Goal: Information Seeking & Learning: Learn about a topic

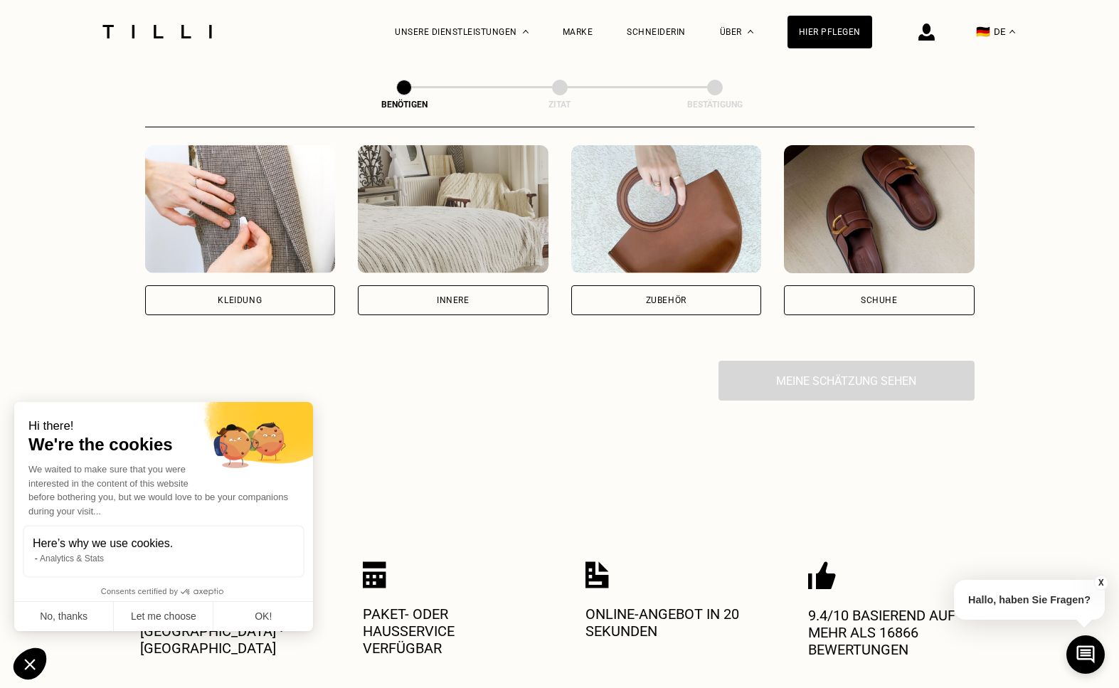
scroll to position [309, 0]
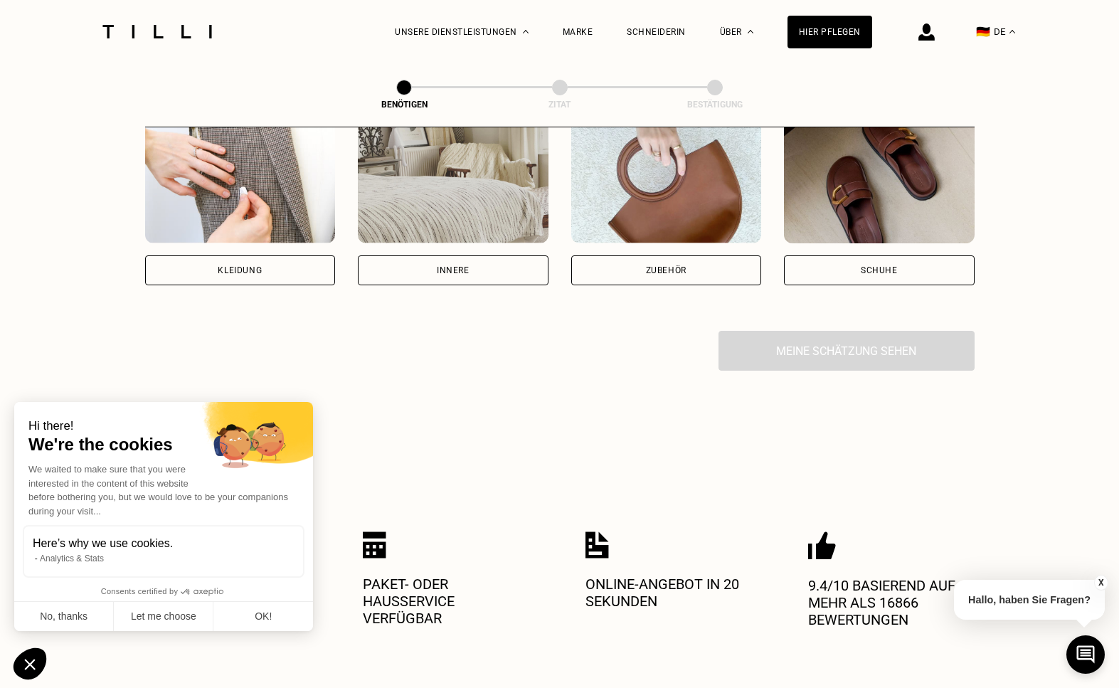
click at [646, 270] on div "Zubehör" at bounding box center [666, 270] width 41 height 9
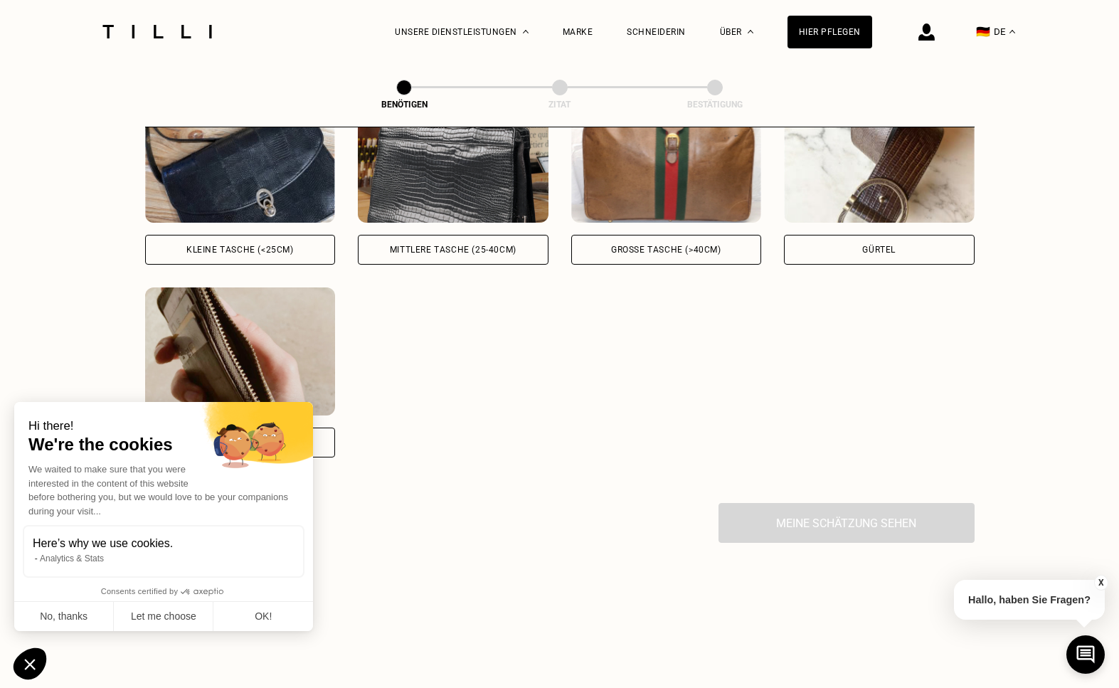
scroll to position [659, 0]
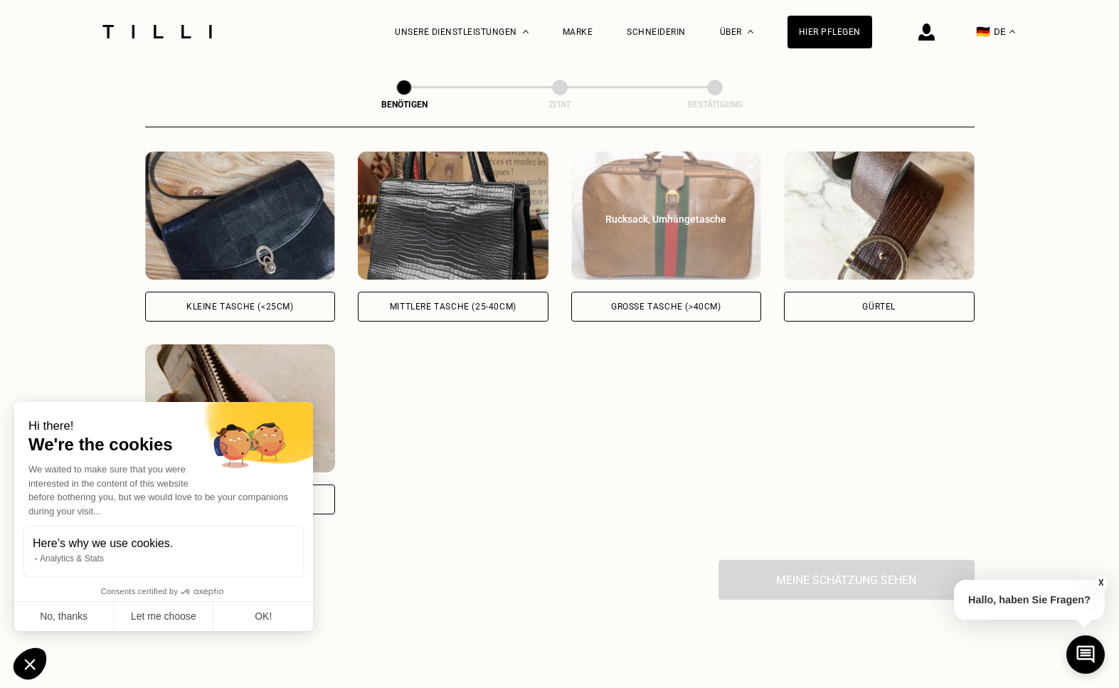
click at [667, 310] on div "Große Tasche (>40cm)" at bounding box center [666, 306] width 110 height 9
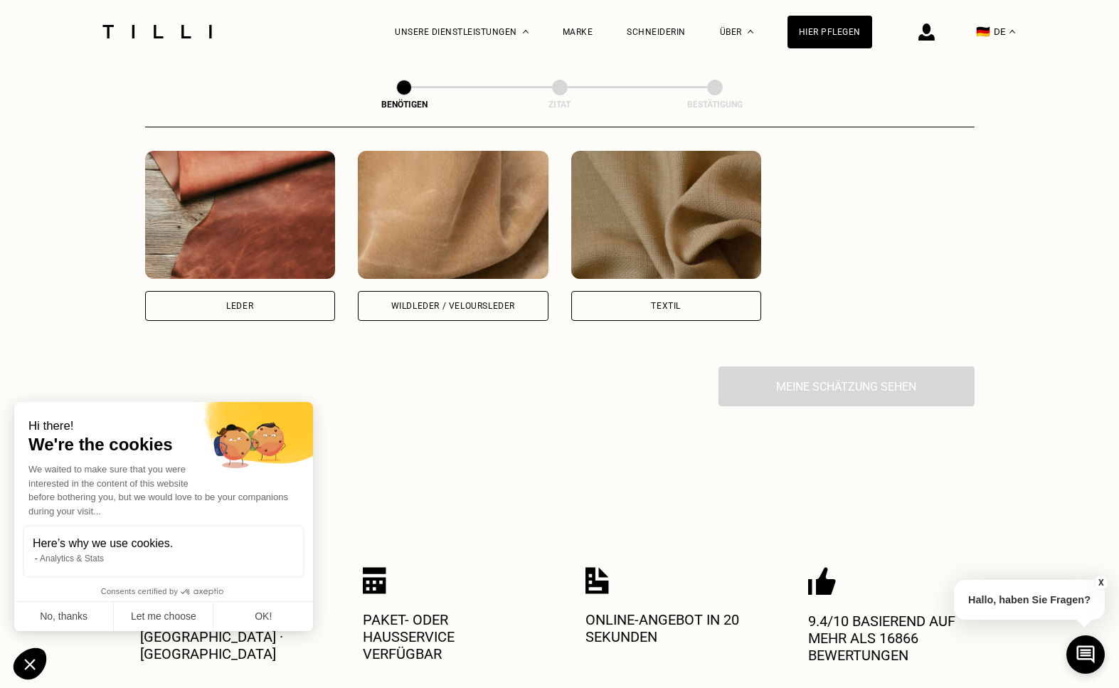
scroll to position [1319, 0]
click at [285, 309] on div "Leder" at bounding box center [240, 305] width 191 height 30
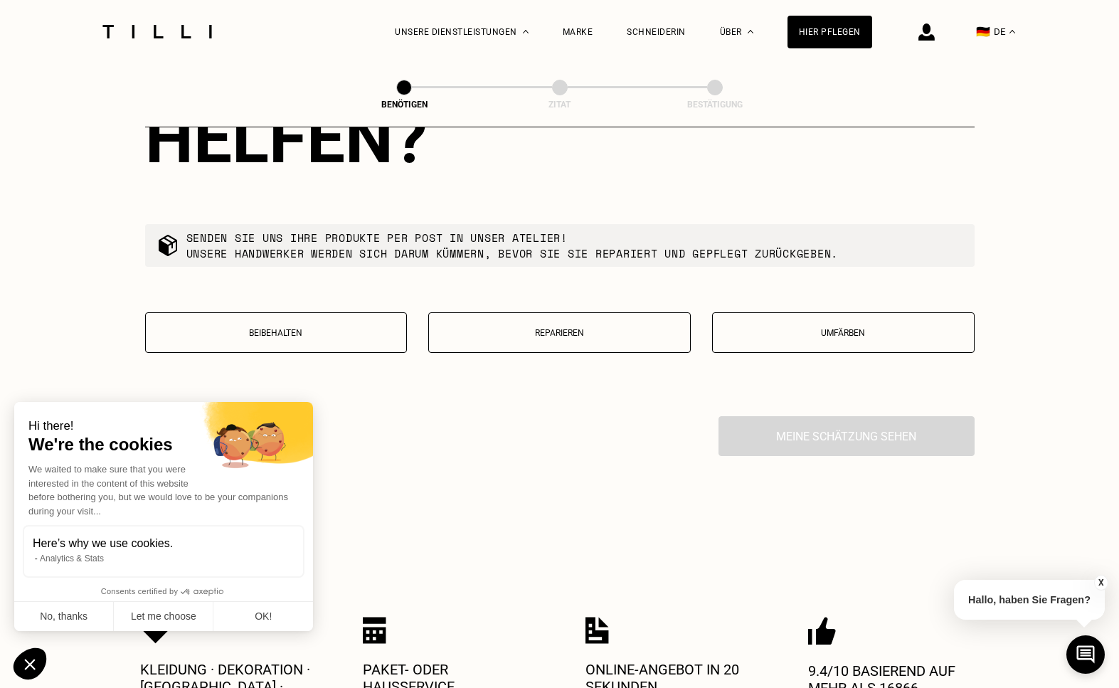
scroll to position [1711, 0]
click at [307, 330] on p "Beibehalten" at bounding box center [276, 332] width 247 height 10
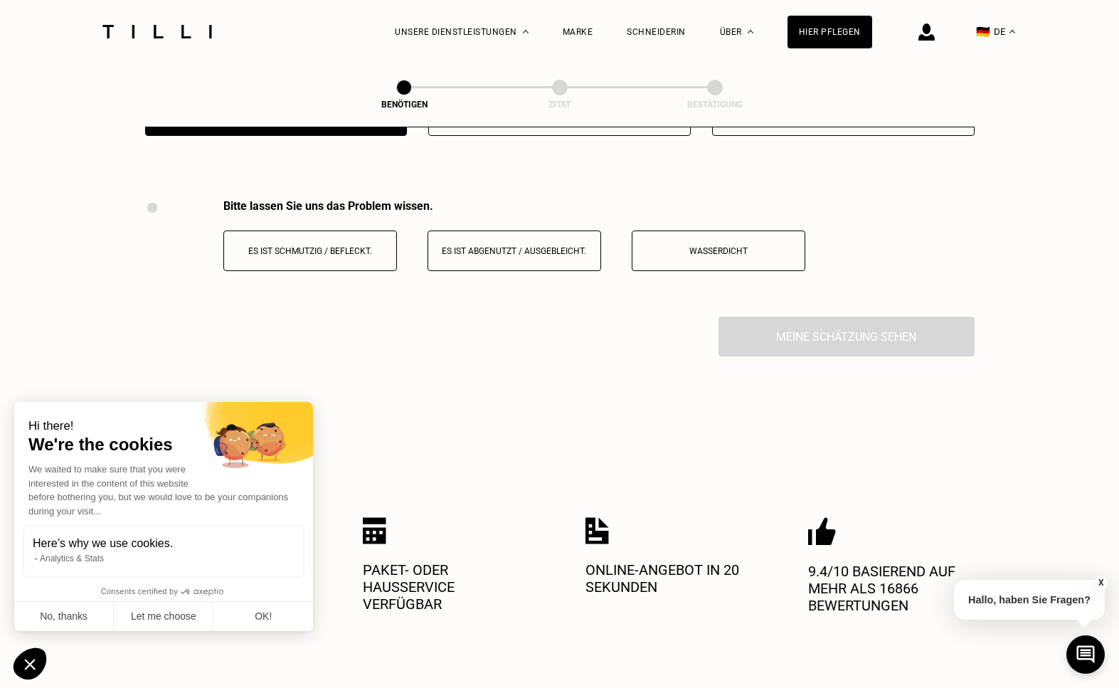
scroll to position [1967, 0]
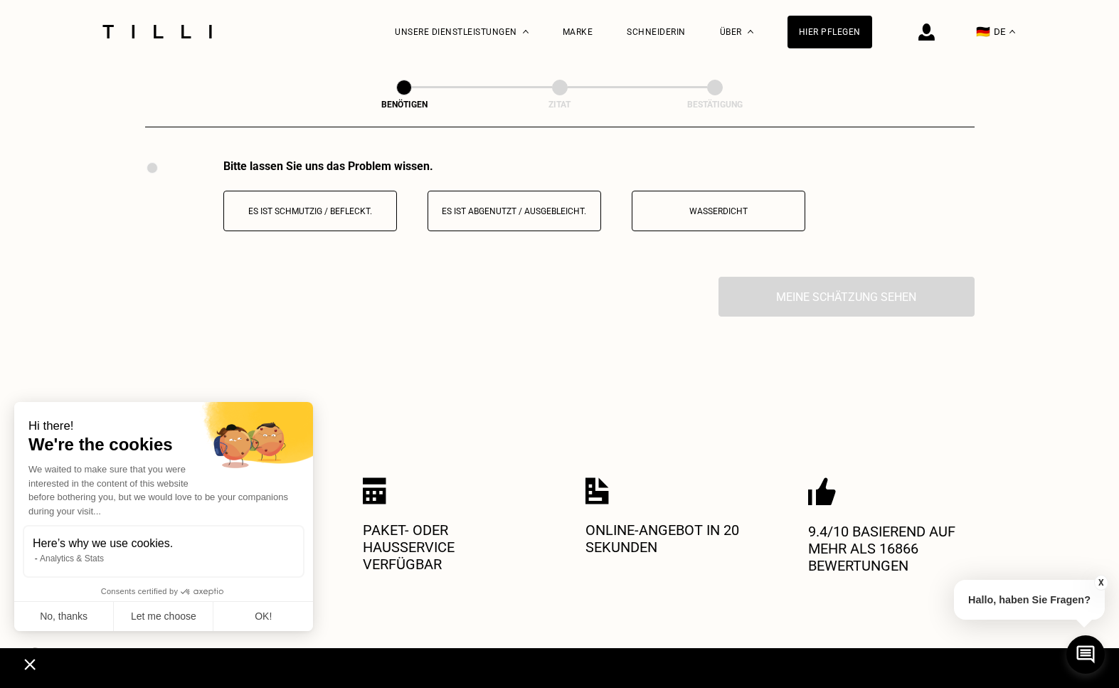
click at [346, 218] on button "Es ist schmutzig / befleckt." at bounding box center [310, 211] width 174 height 41
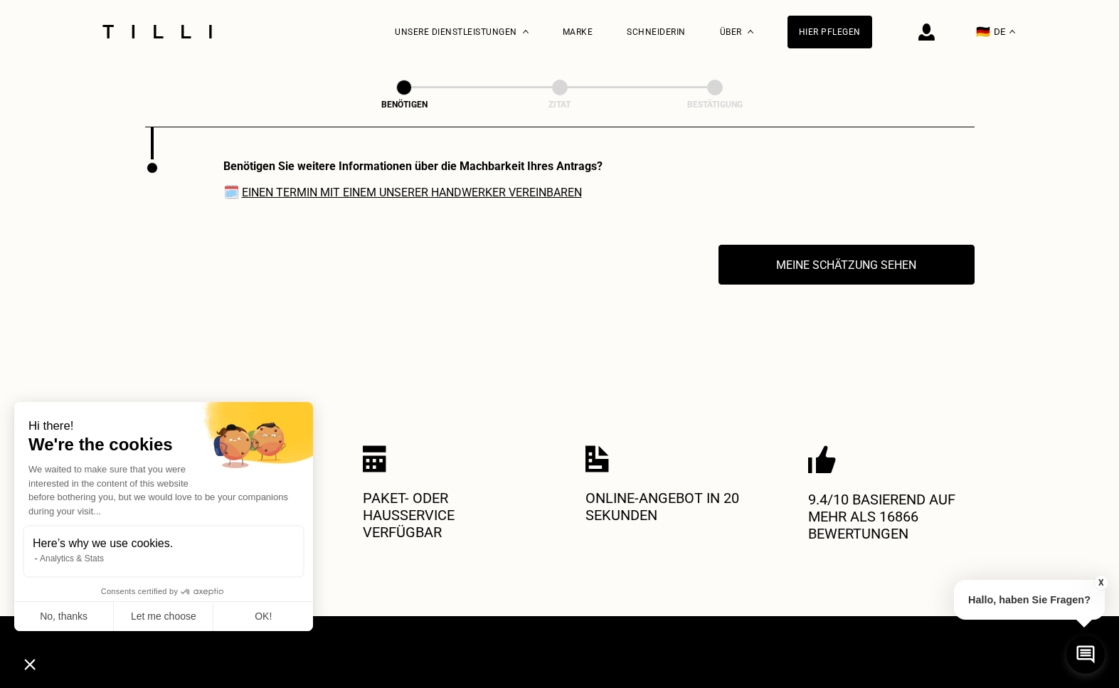
scroll to position [2015, 0]
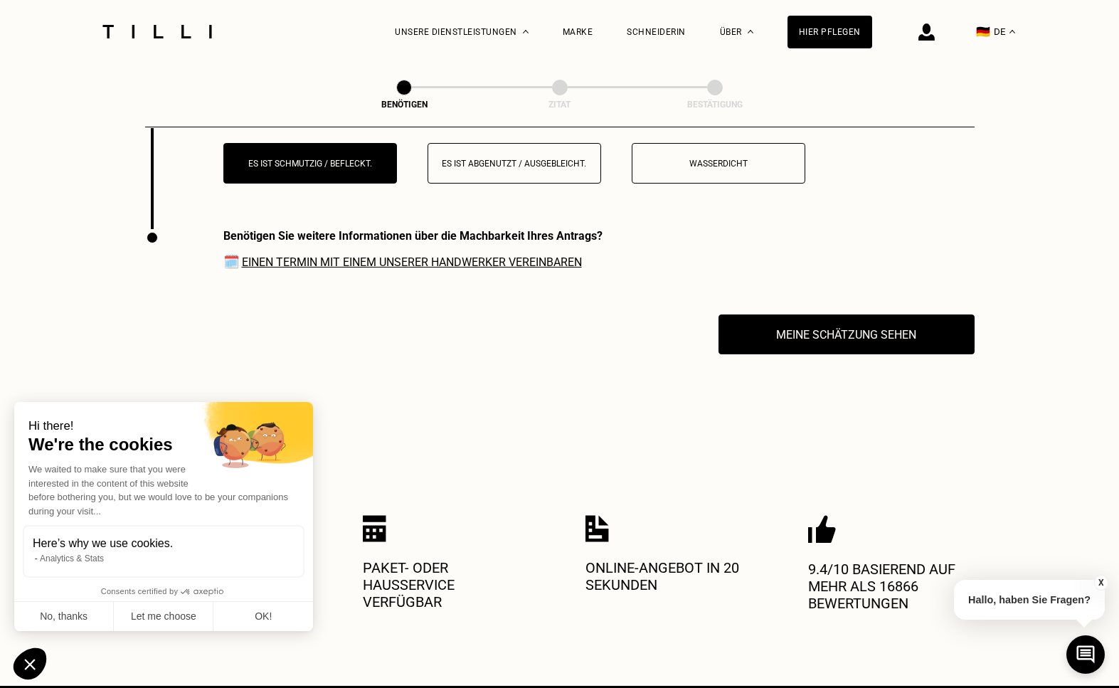
click at [484, 269] on link "Einen Termin mit einem unserer Handwerker vereinbaren" at bounding box center [412, 262] width 340 height 14
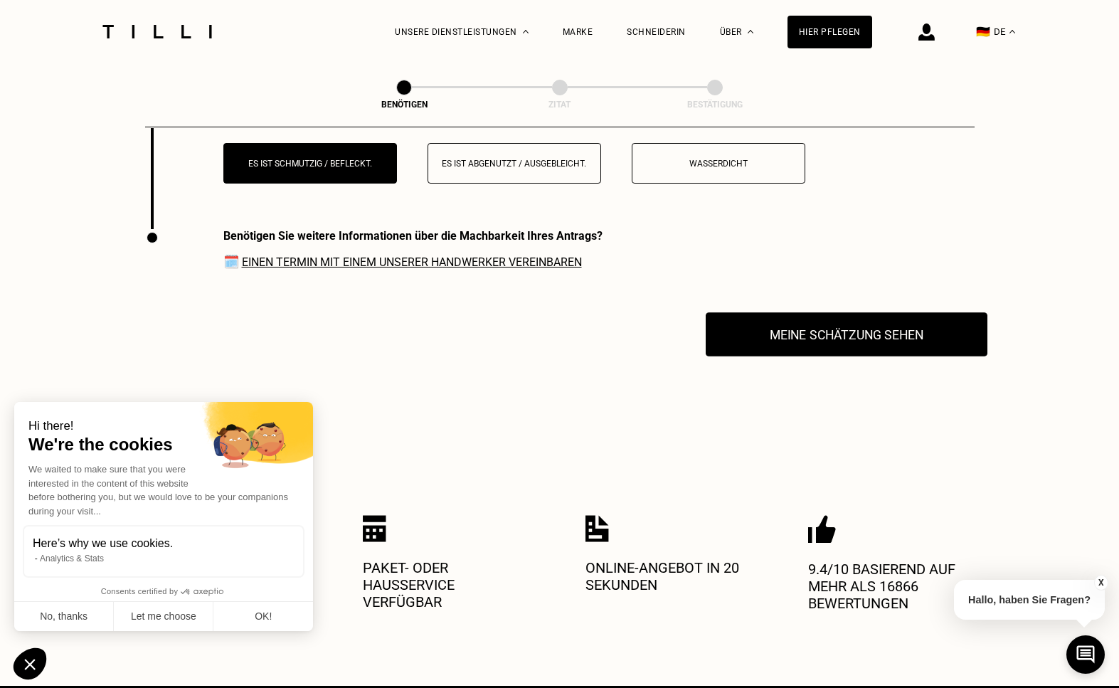
click at [806, 336] on button "Meine Schätzung sehen" at bounding box center [847, 334] width 282 height 44
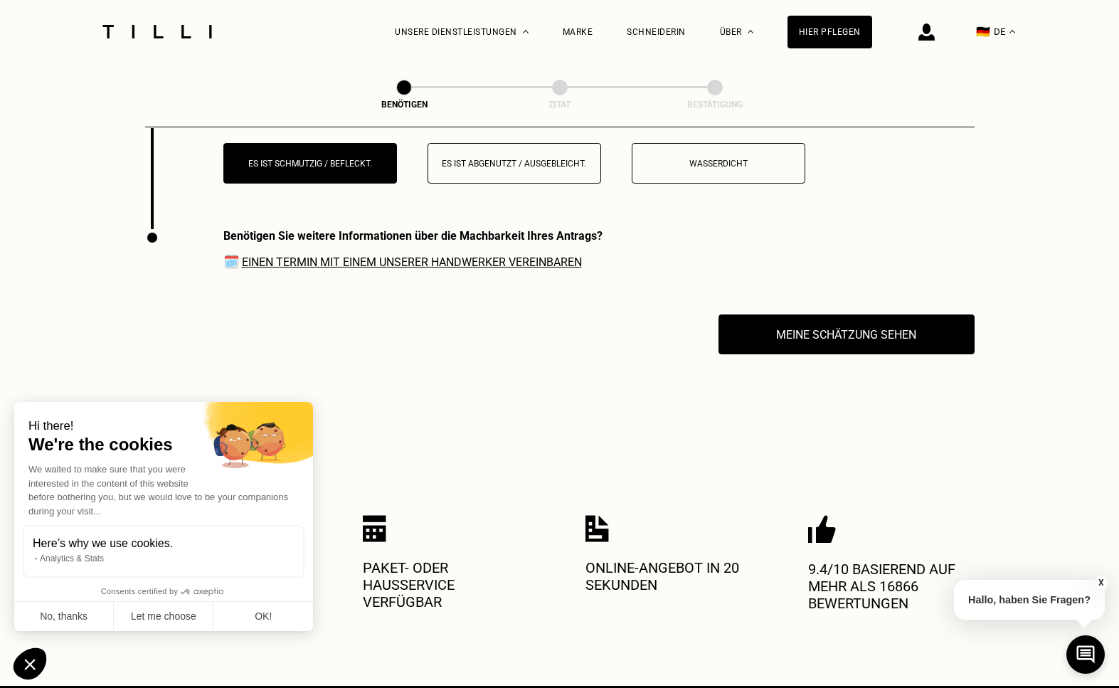
click at [519, 181] on button "Es ist abgenutzt / ausgebleicht." at bounding box center [514, 163] width 174 height 41
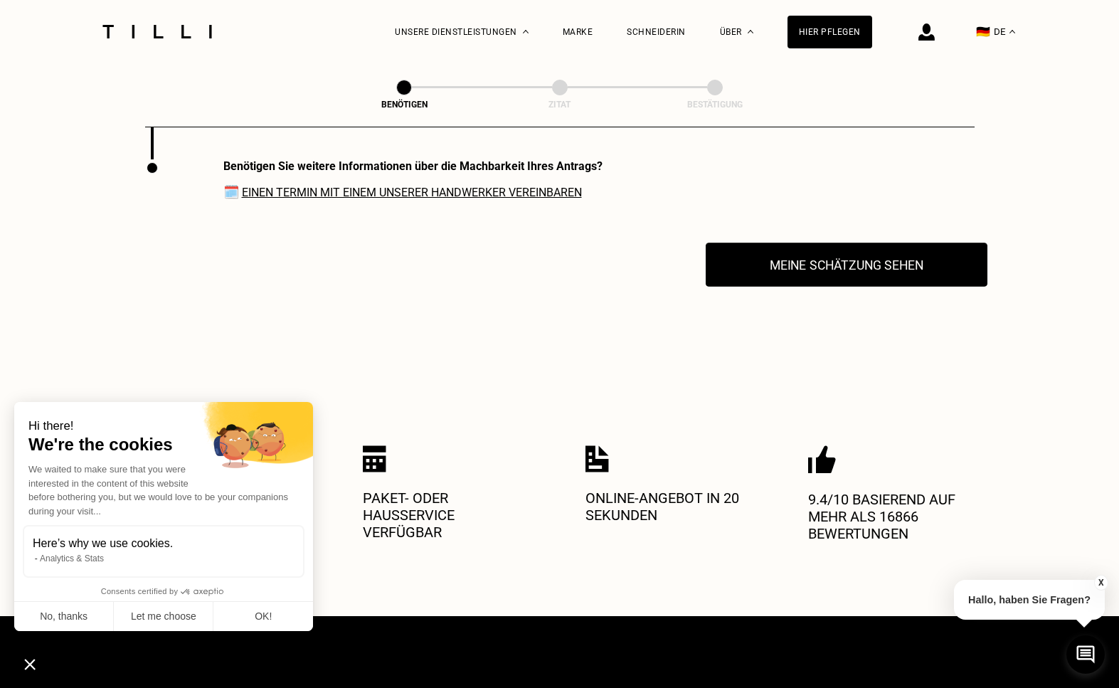
click at [822, 265] on button "Meine Schätzung sehen" at bounding box center [847, 265] width 282 height 44
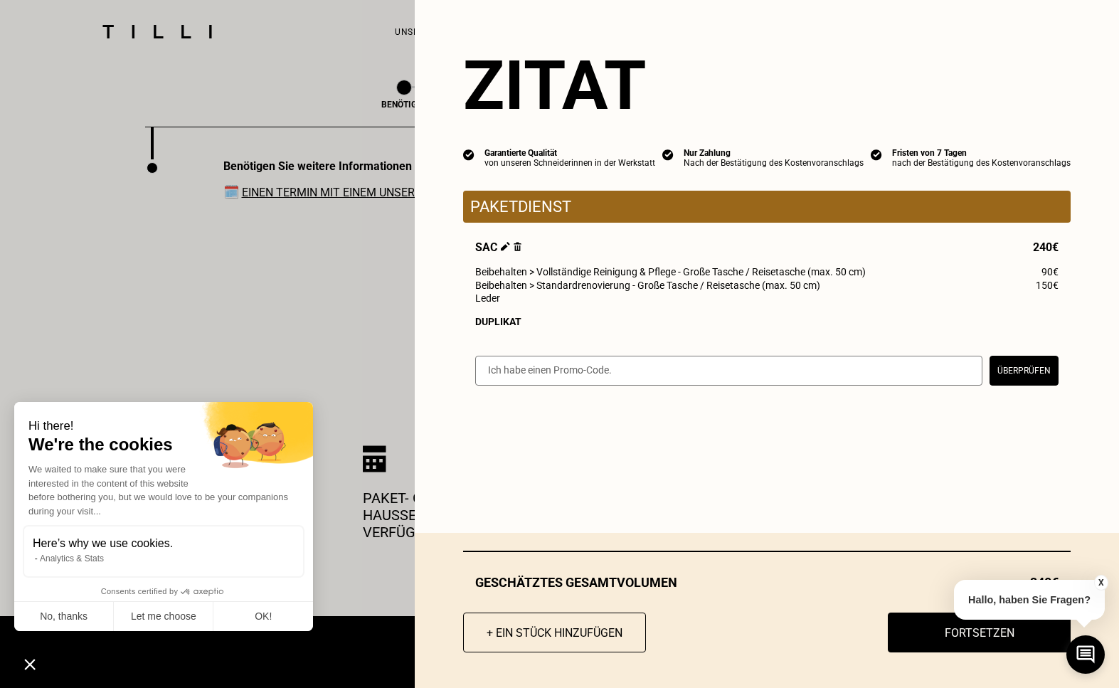
click at [684, 270] on span "Beibehalten > Vollständige Reinigung & Pflege - Große Tasche / Reisetasche (max…" at bounding box center [670, 271] width 390 height 11
click at [521, 247] on img at bounding box center [518, 246] width 8 height 9
click at [521, 248] on img at bounding box center [518, 246] width 8 height 9
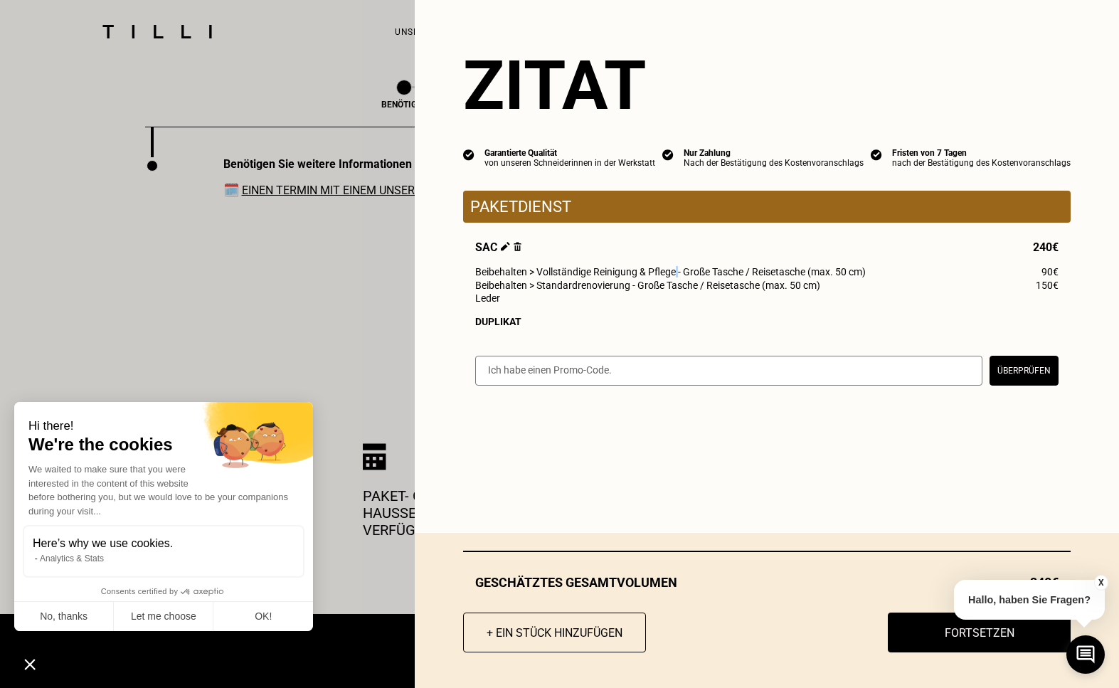
scroll to position [2095, 0]
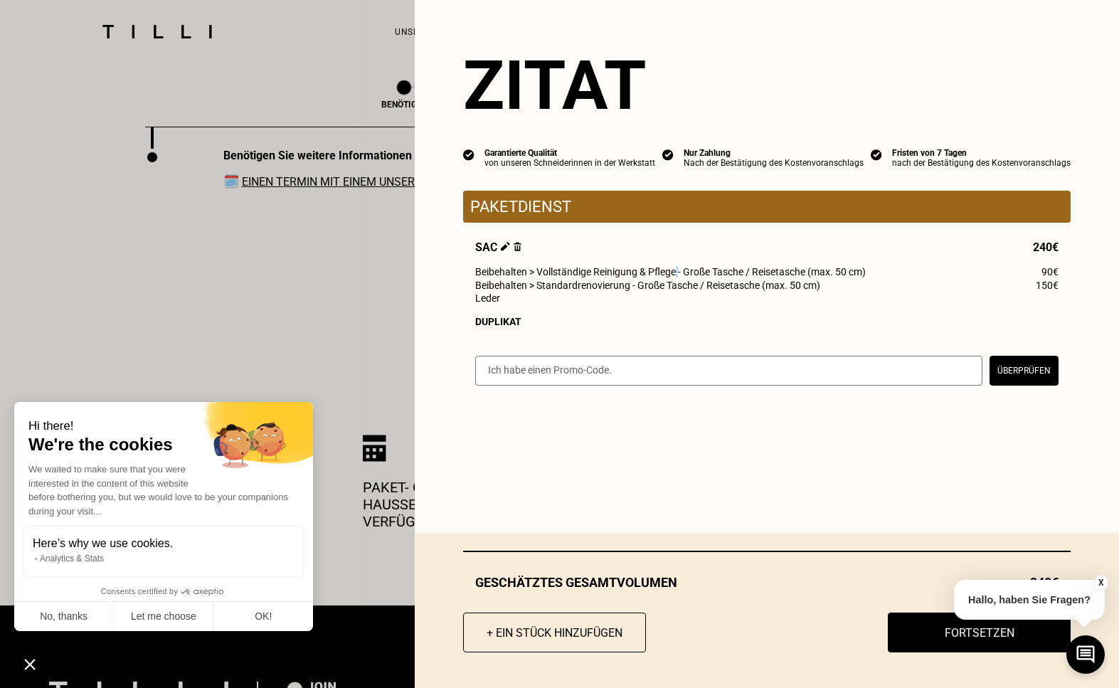
click at [510, 246] on img at bounding box center [505, 246] width 9 height 9
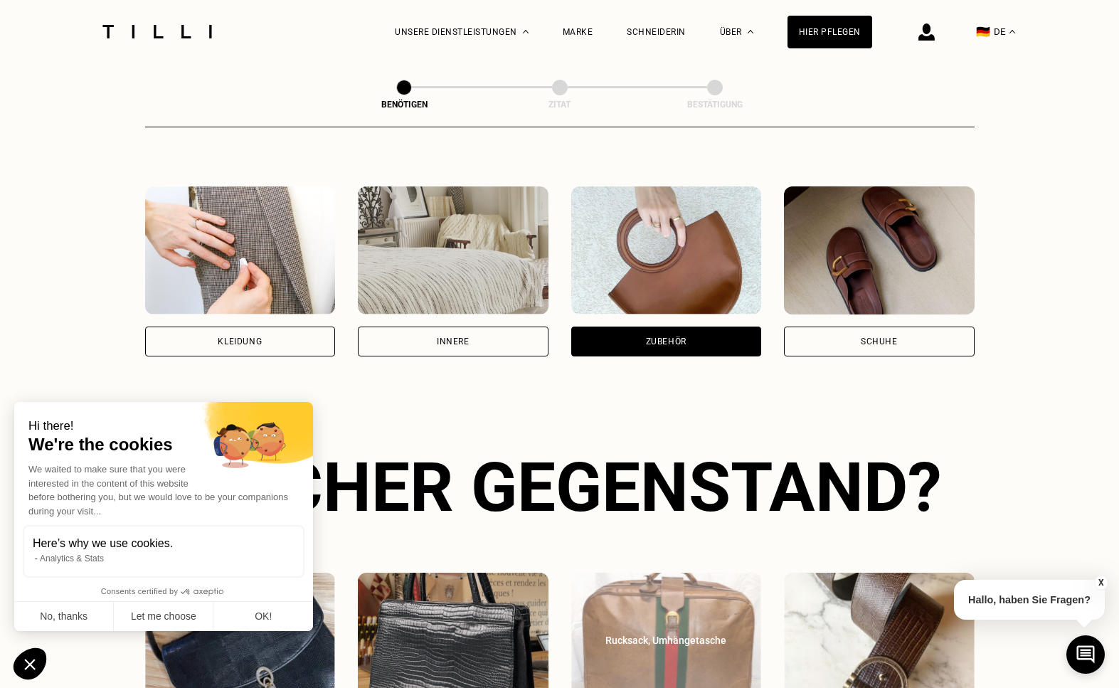
scroll to position [240, 0]
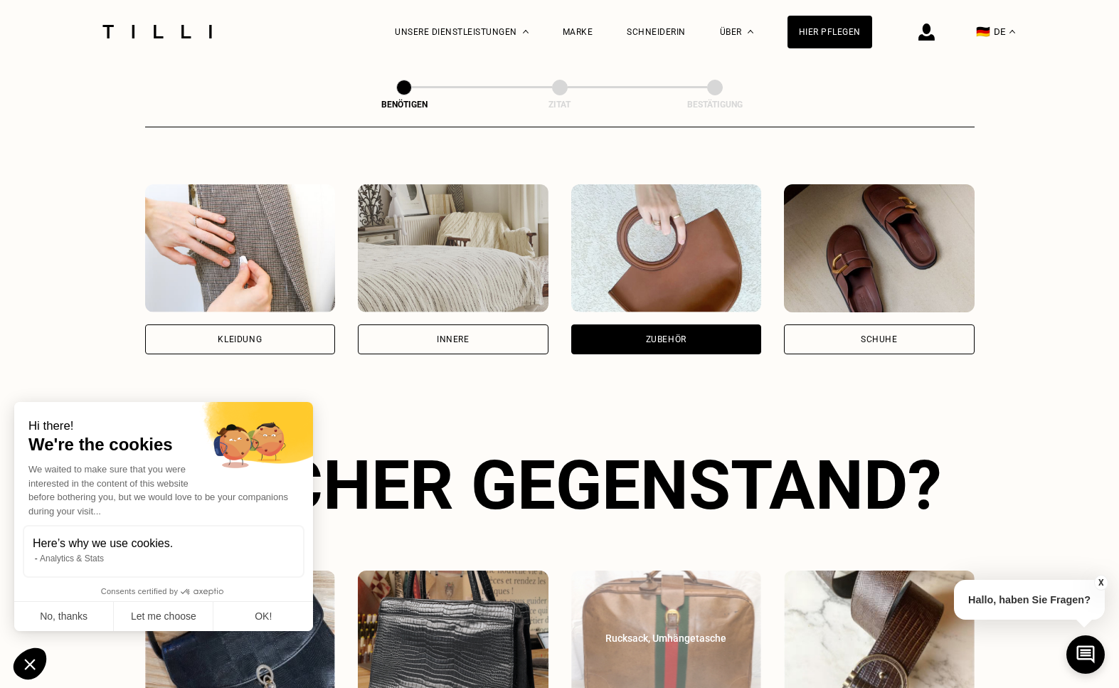
click at [654, 254] on img at bounding box center [666, 248] width 191 height 128
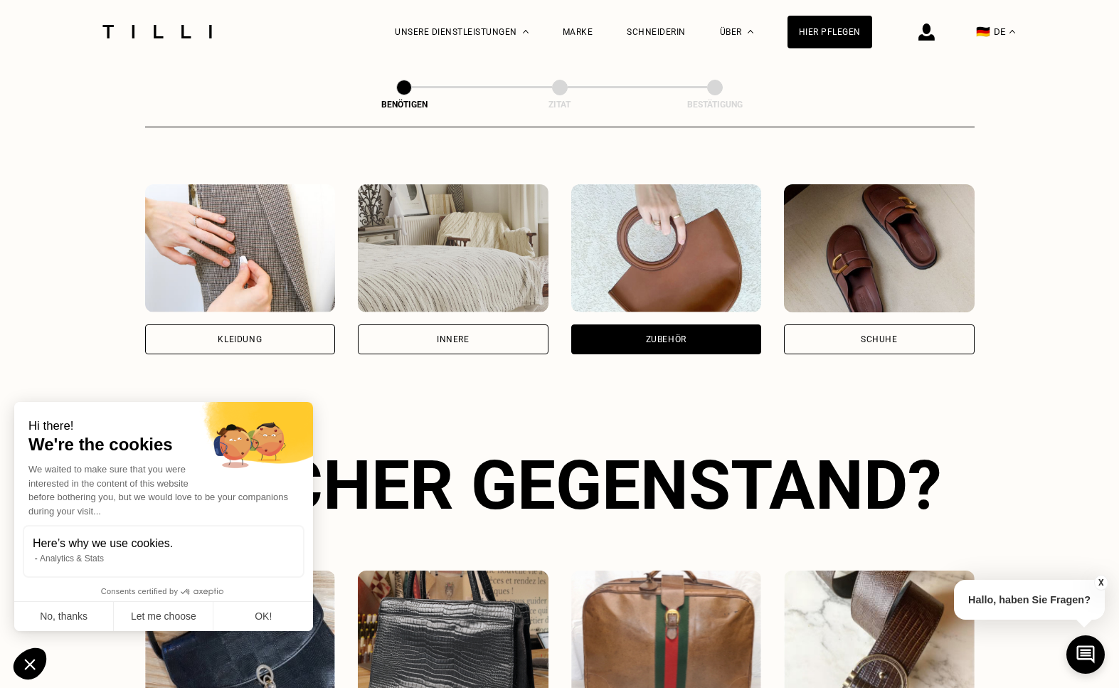
scroll to position [480, 0]
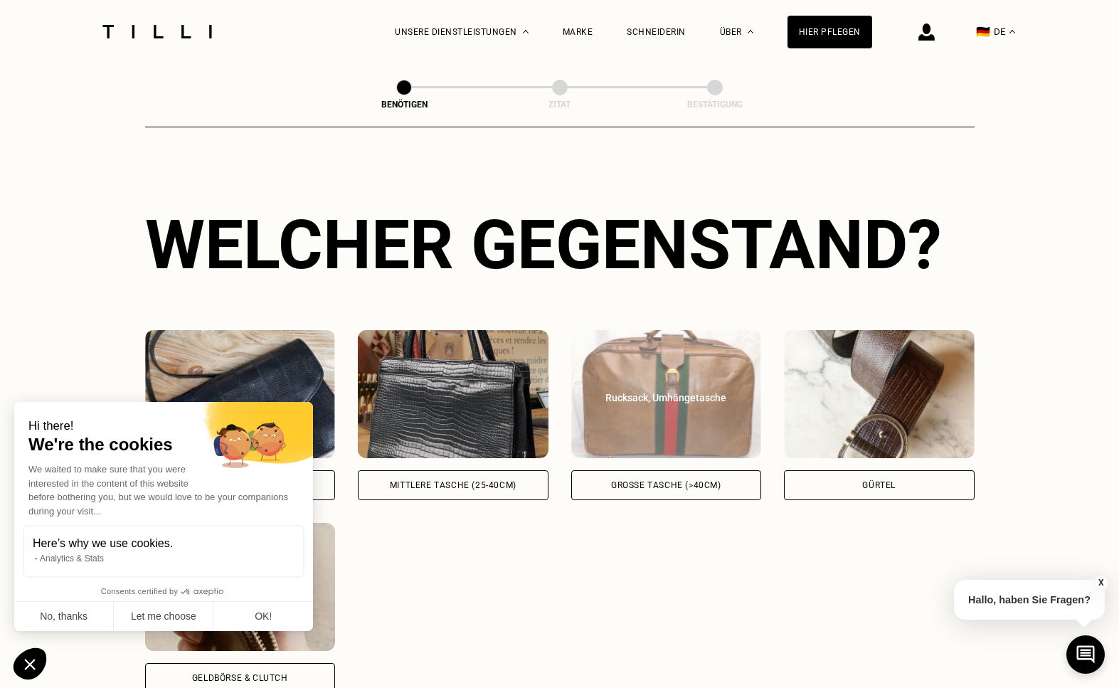
click at [689, 403] on div "Rucksack, Umhängetasche" at bounding box center [666, 397] width 159 height 14
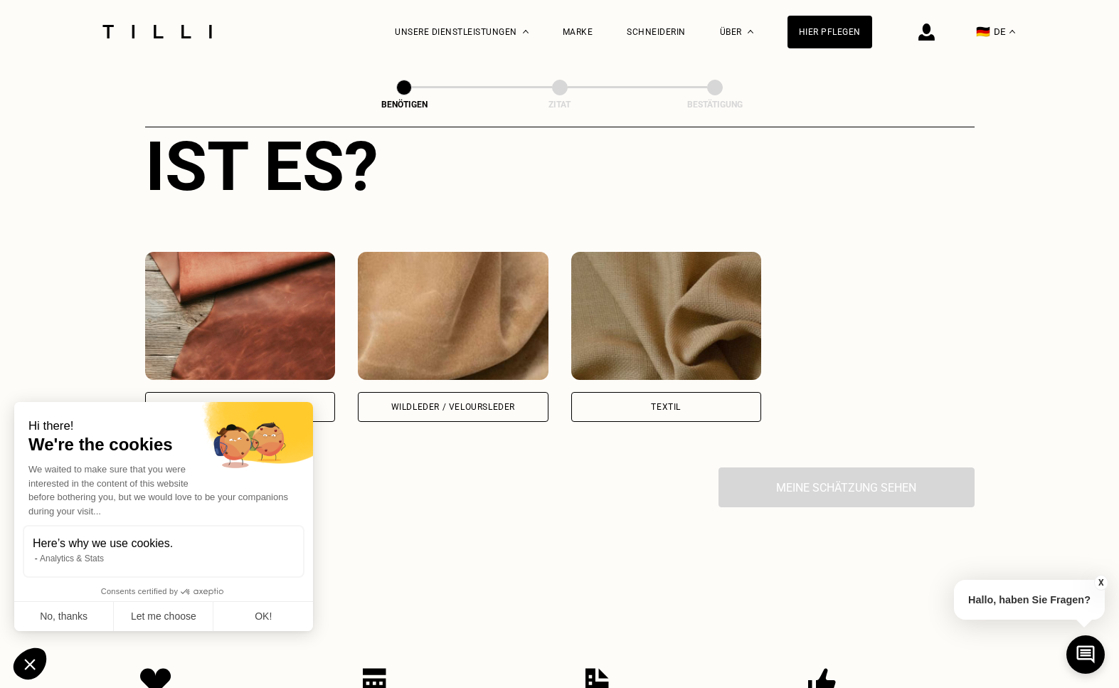
scroll to position [1252, 0]
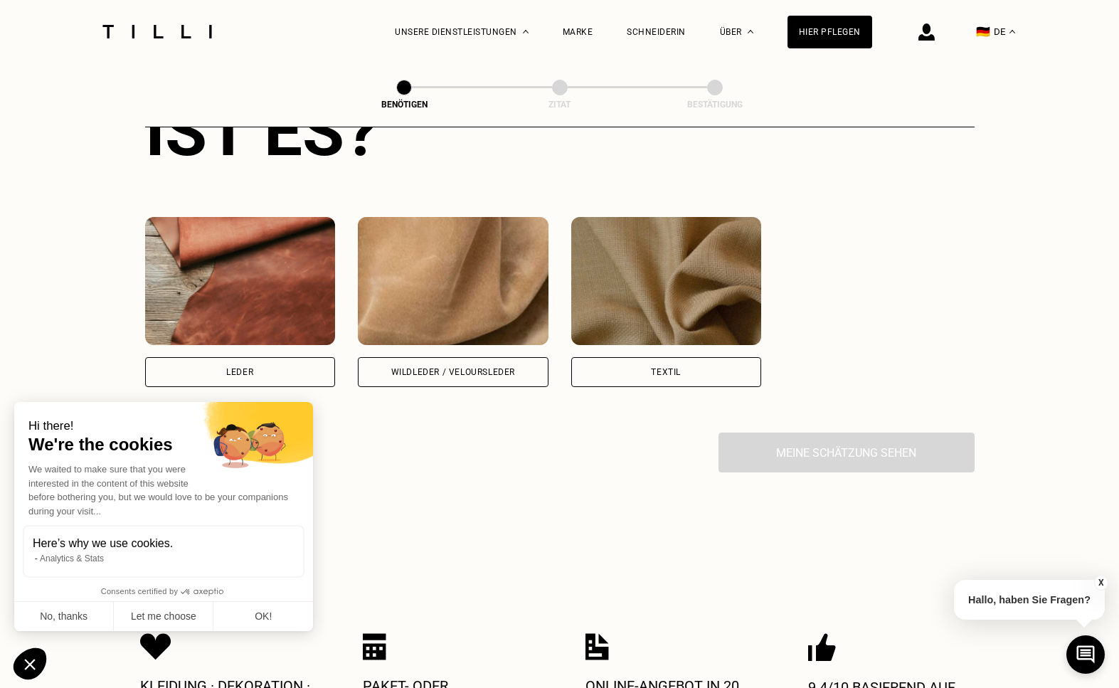
click at [255, 291] on img at bounding box center [240, 281] width 191 height 128
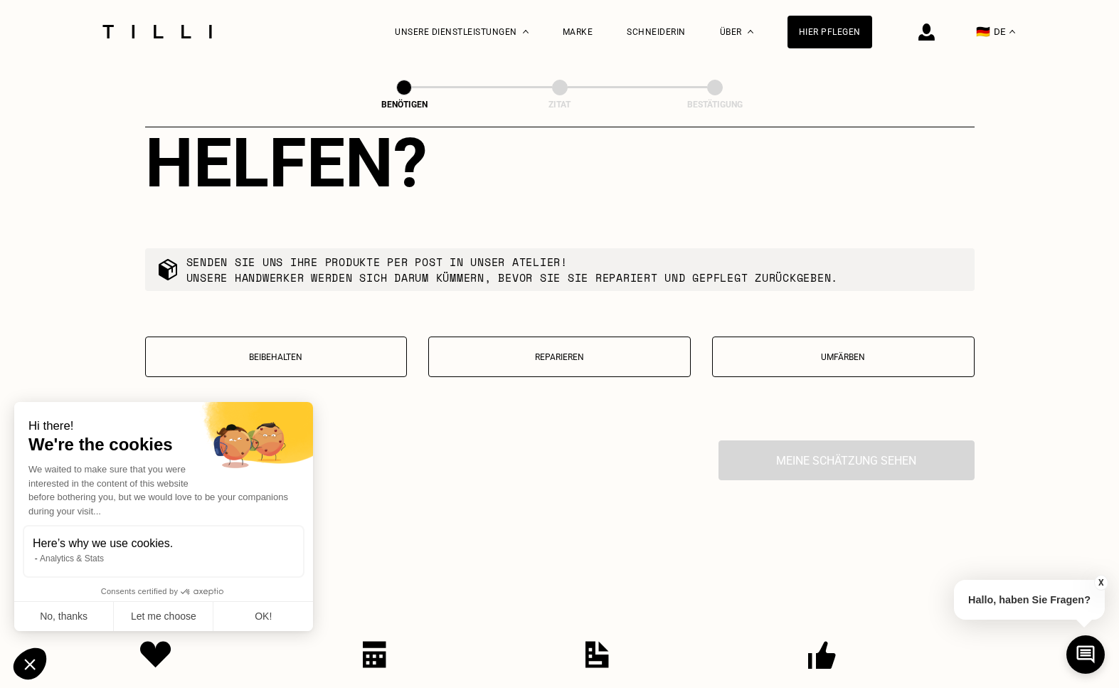
scroll to position [1704, 0]
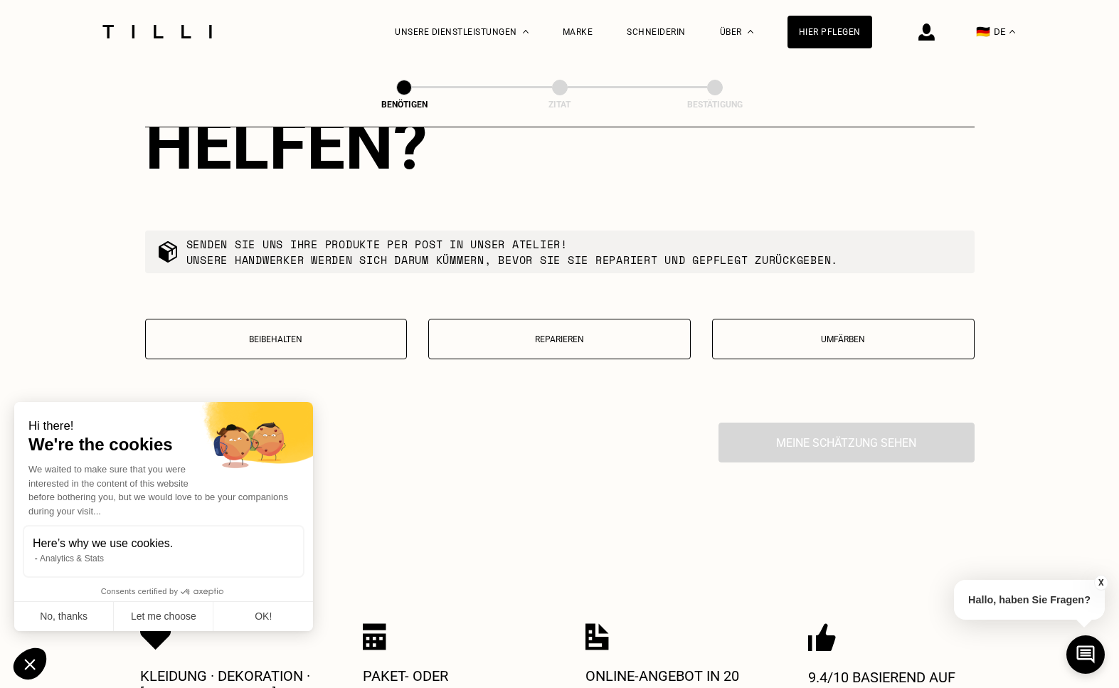
click at [530, 338] on p "Reparieren" at bounding box center [559, 339] width 247 height 10
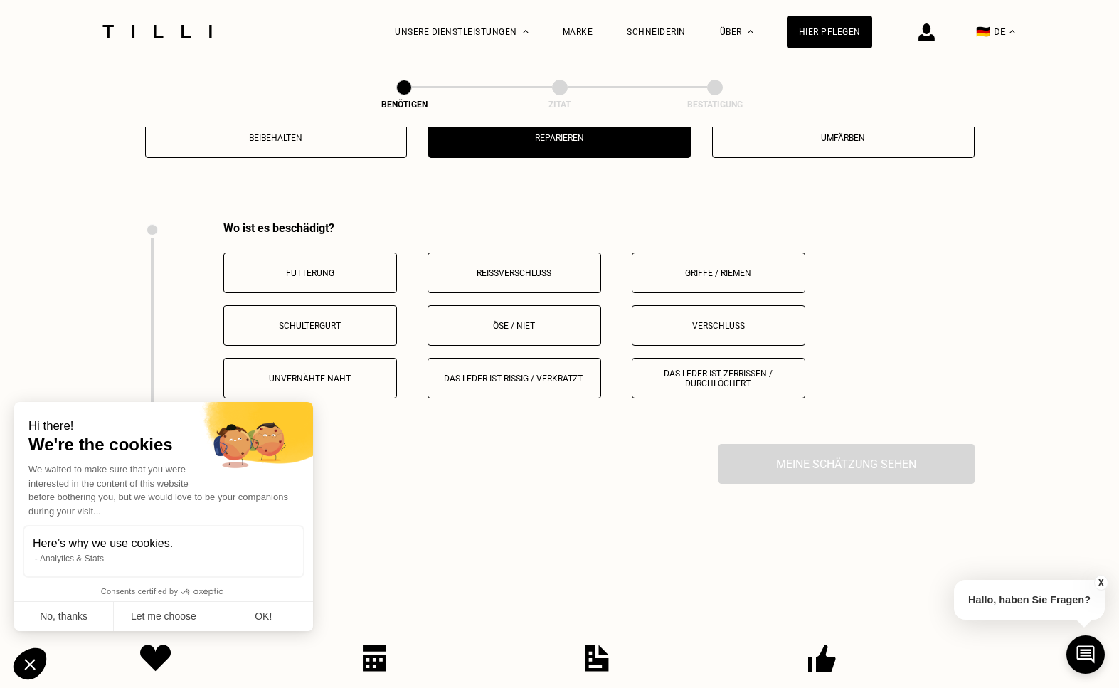
scroll to position [1928, 0]
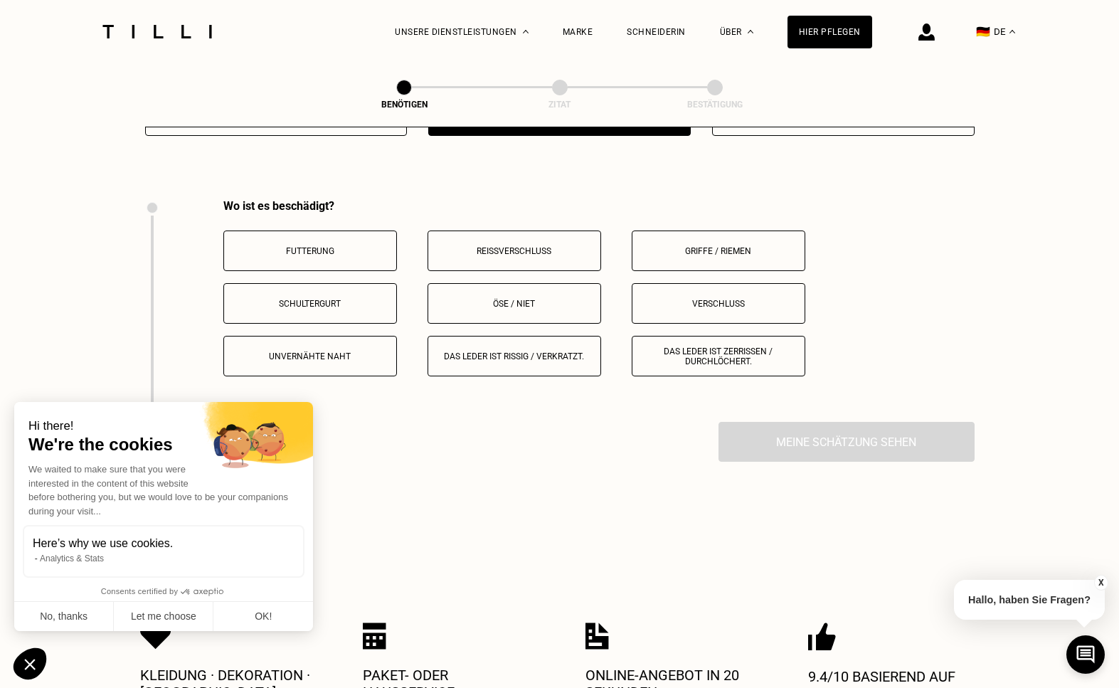
click at [352, 356] on p "Unvernähte Naht" at bounding box center [310, 356] width 158 height 10
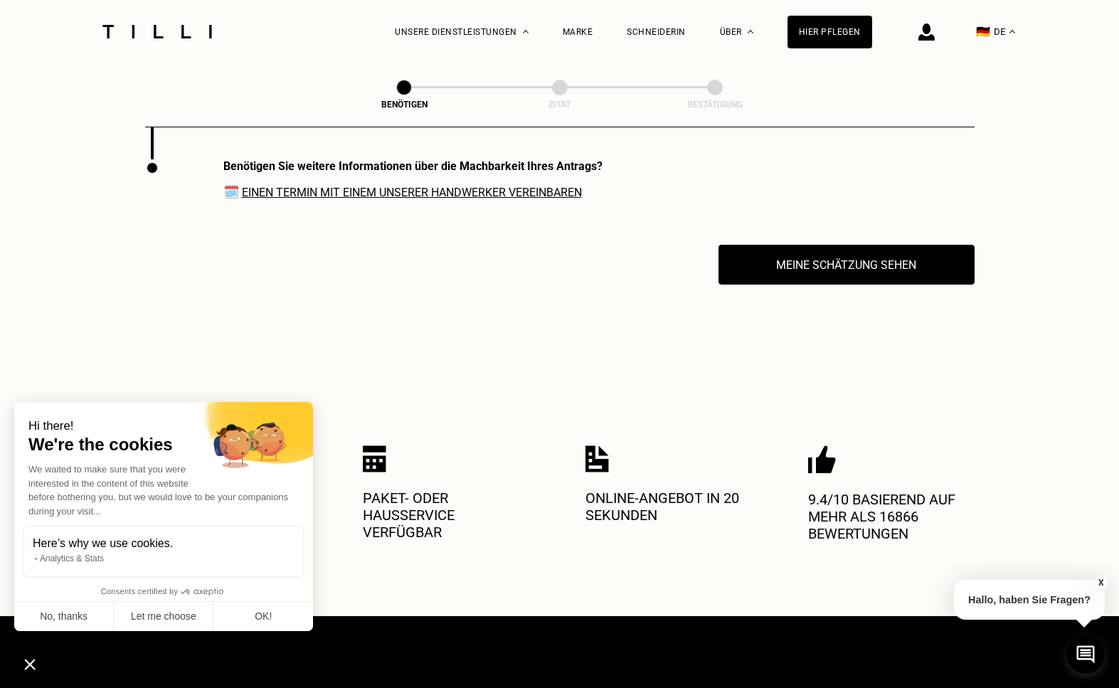
scroll to position [2155, 0]
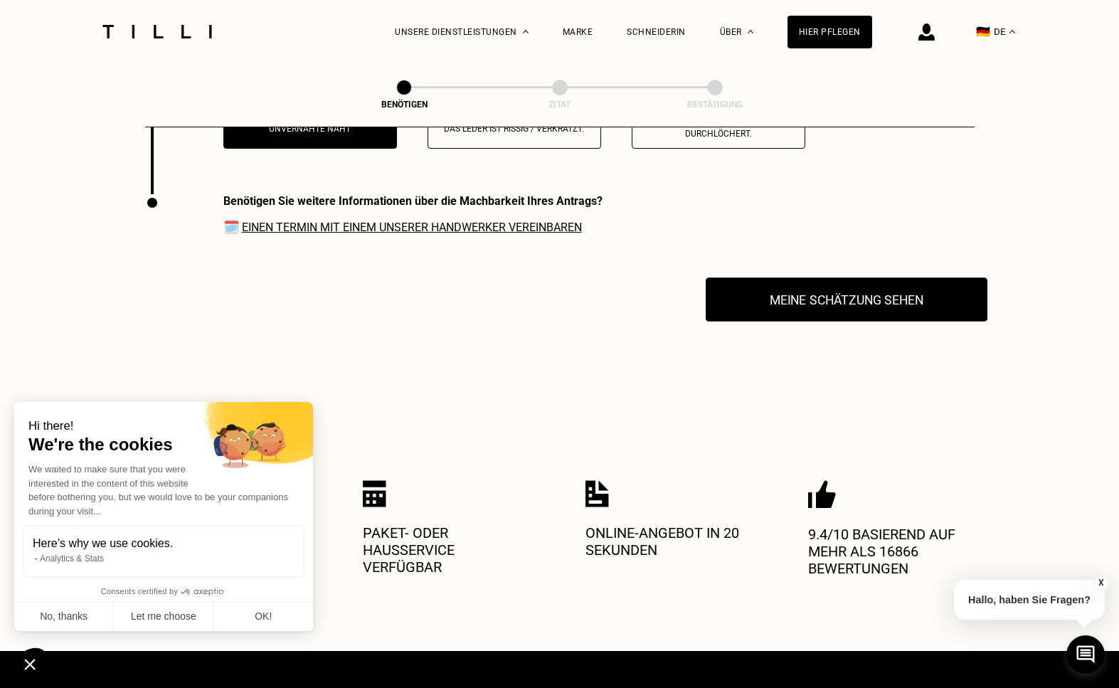
click at [794, 307] on button "Meine Schätzung sehen" at bounding box center [847, 299] width 282 height 44
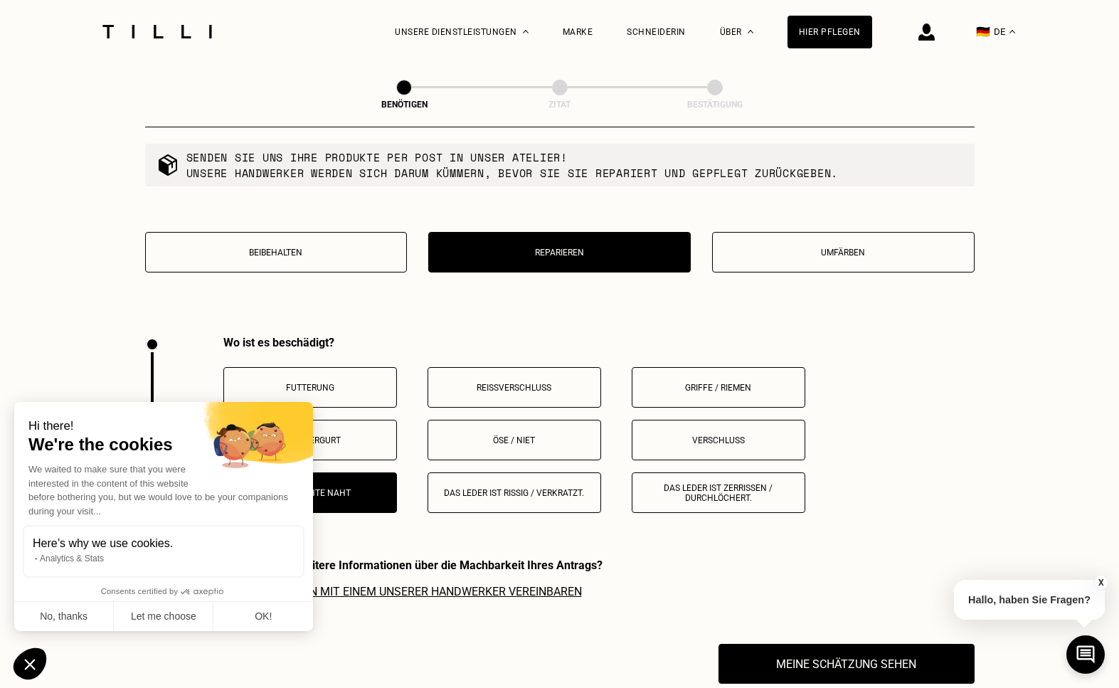
click at [307, 266] on button "Beibehalten" at bounding box center [276, 252] width 262 height 41
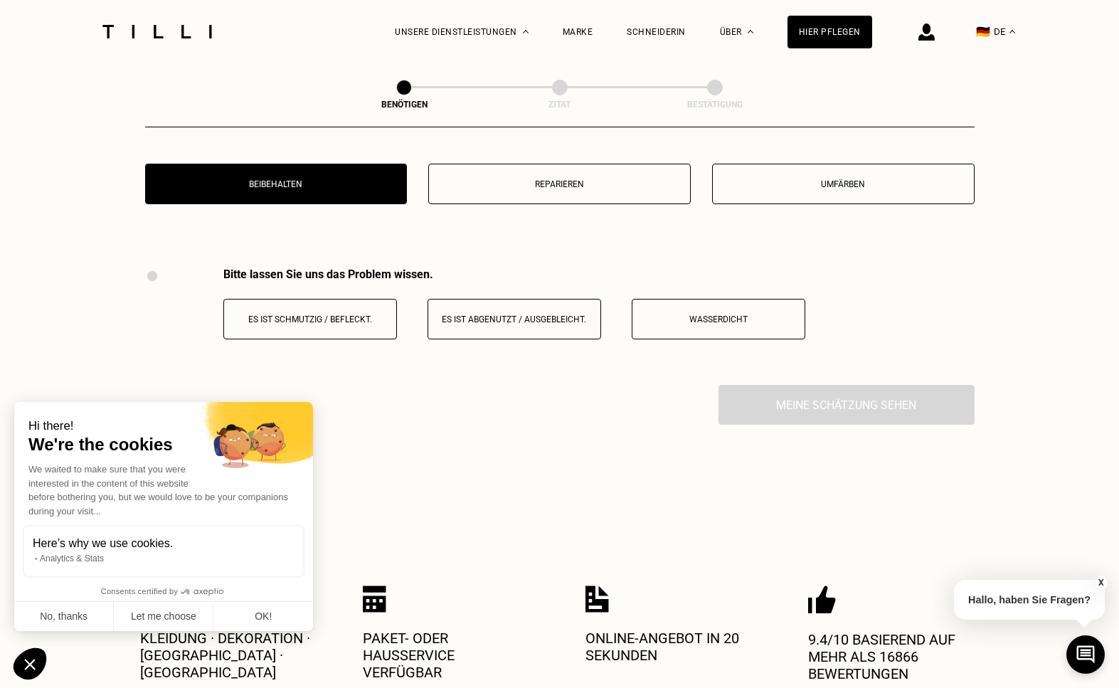
scroll to position [1967, 0]
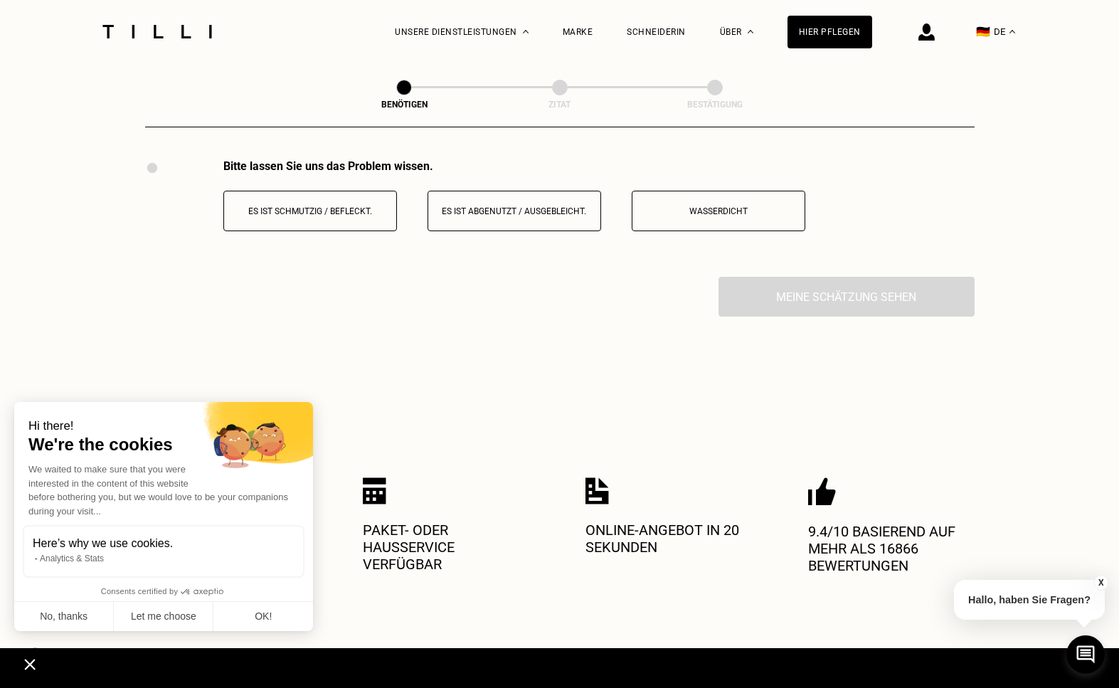
click at [519, 203] on button "Es ist abgenutzt / ausgebleicht." at bounding box center [514, 211] width 174 height 41
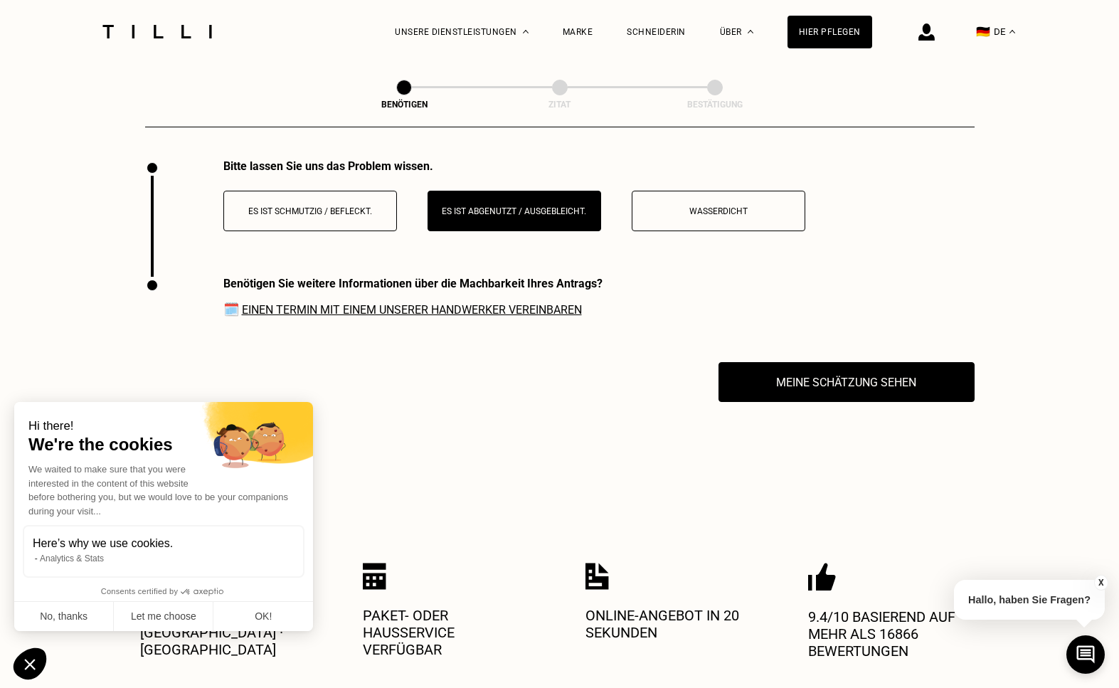
scroll to position [2085, 0]
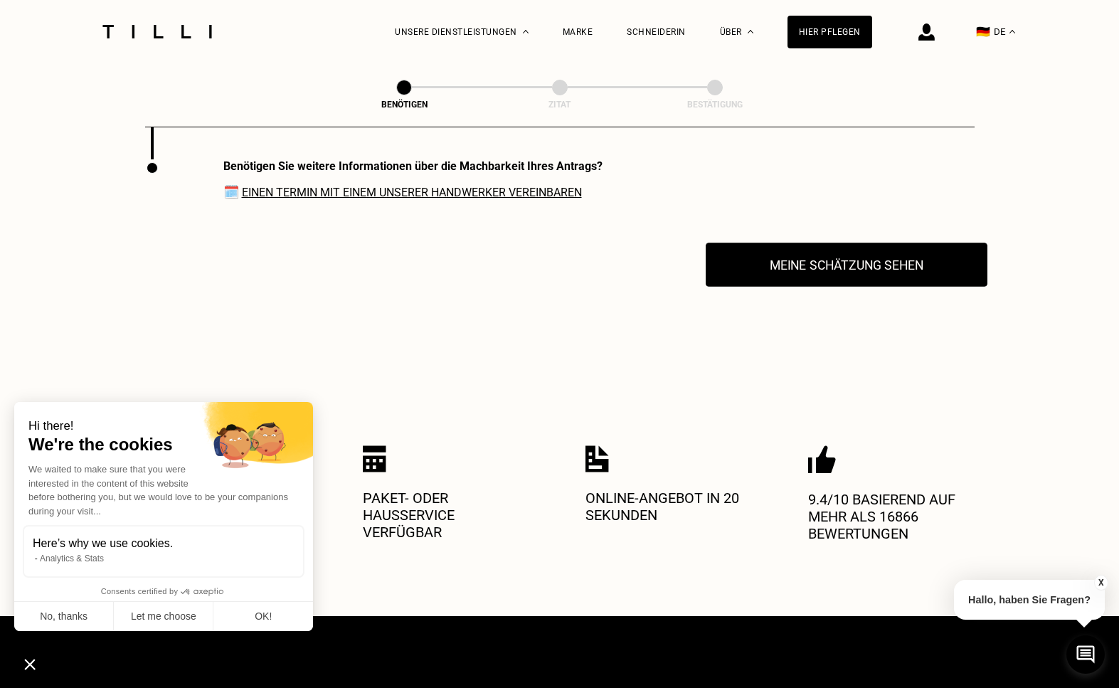
click at [816, 277] on button "Meine Schätzung sehen" at bounding box center [847, 265] width 282 height 44
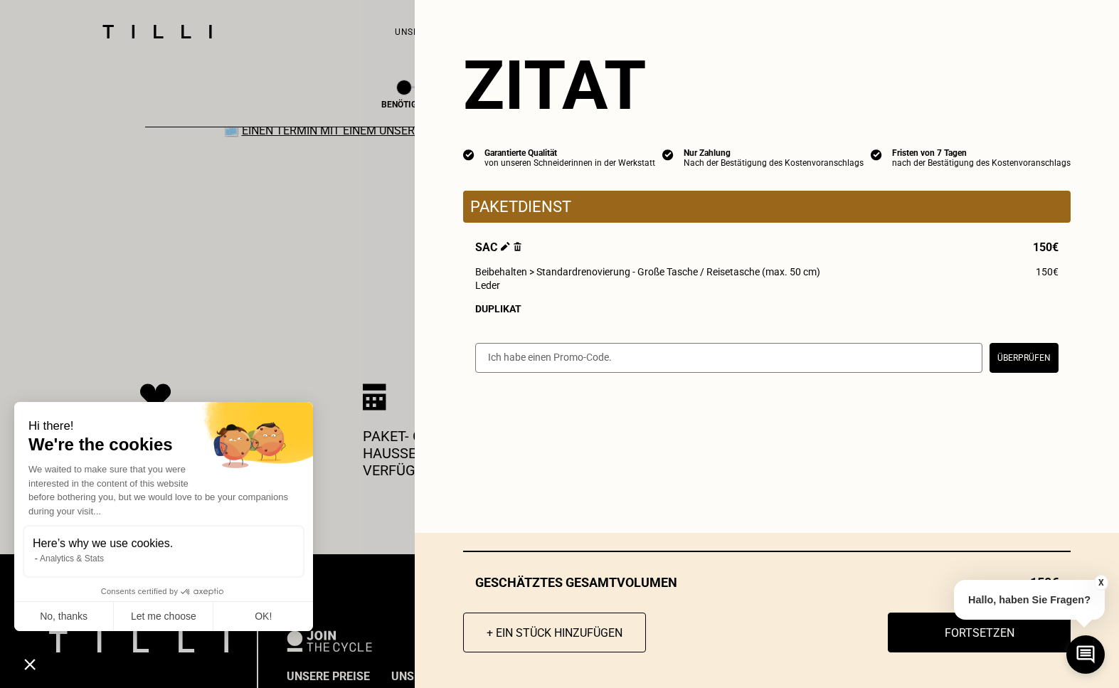
scroll to position [2163, 0]
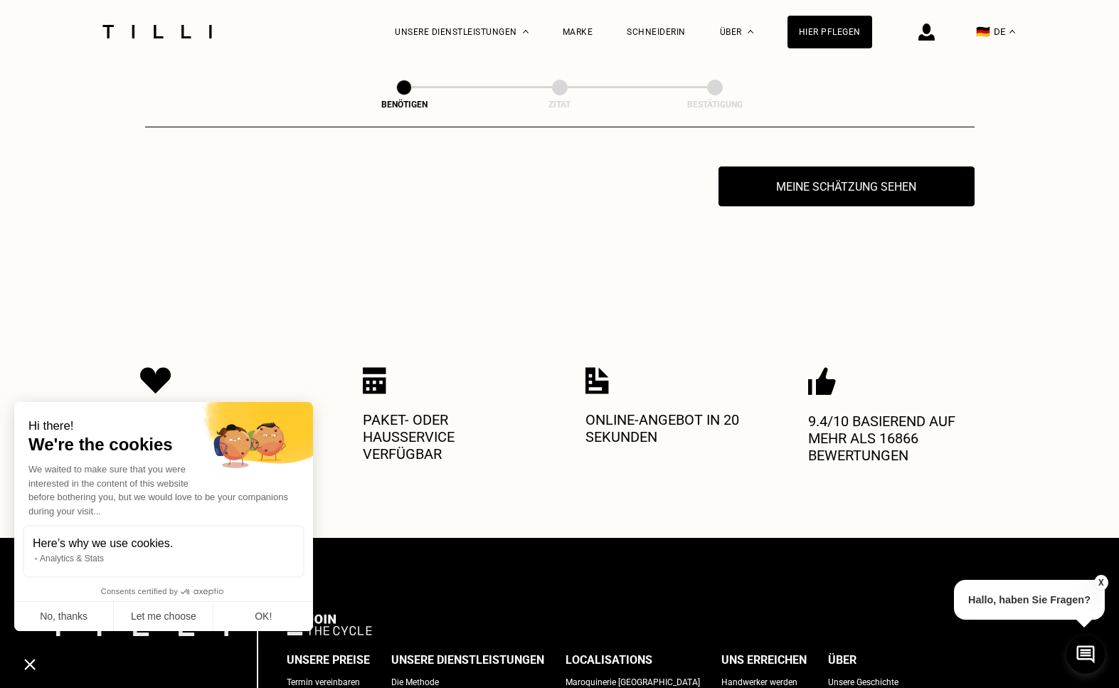
click at [1099, 588] on button "X" at bounding box center [1101, 583] width 14 height 16
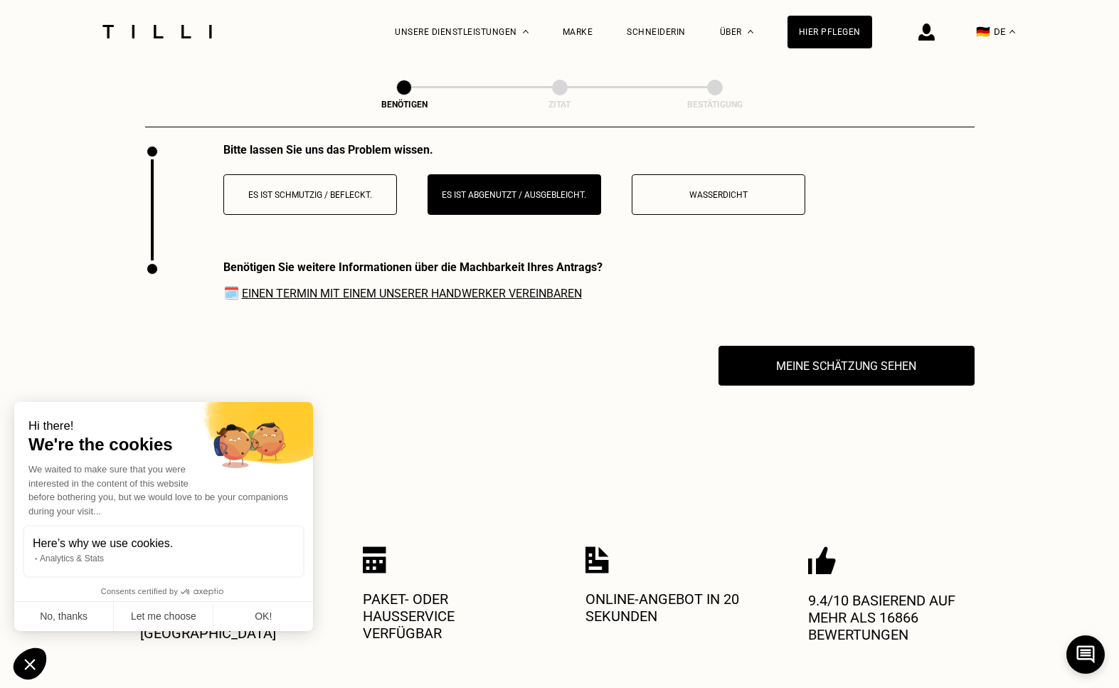
scroll to position [1990, 0]
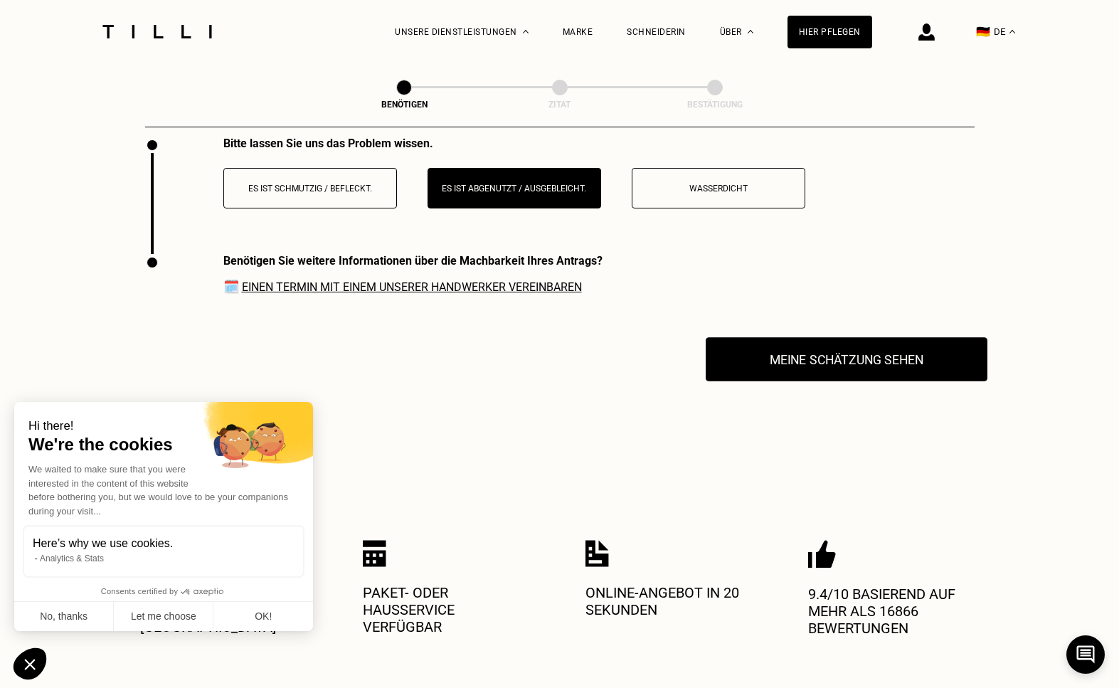
click at [865, 362] on button "Meine Schätzung sehen" at bounding box center [847, 359] width 282 height 44
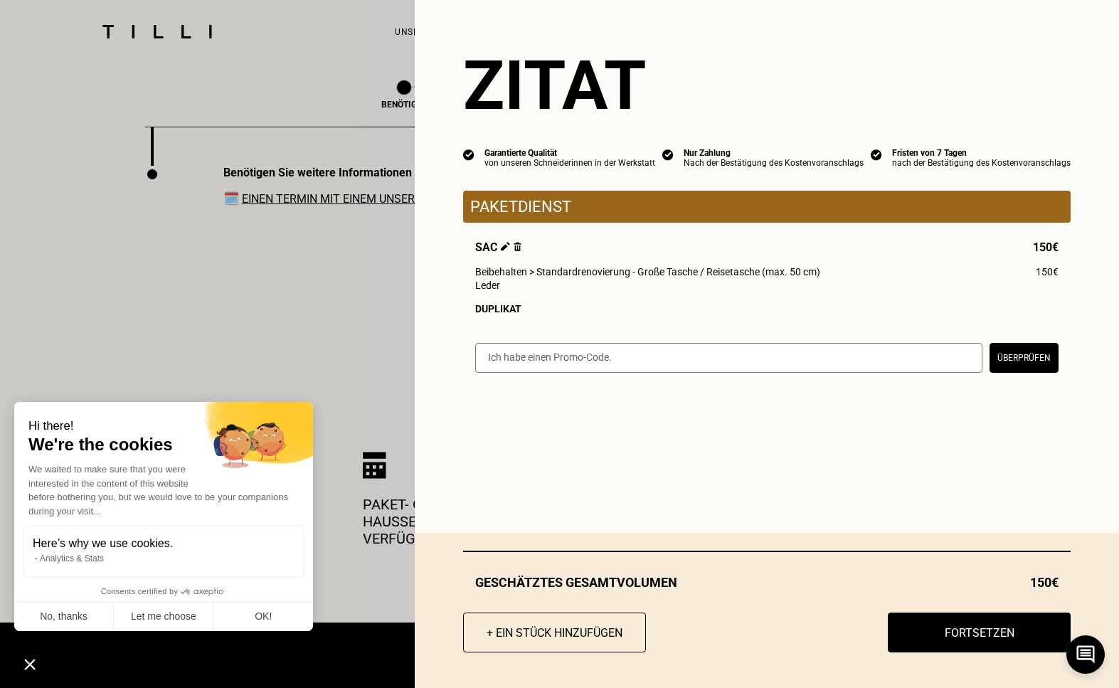
scroll to position [2093, 0]
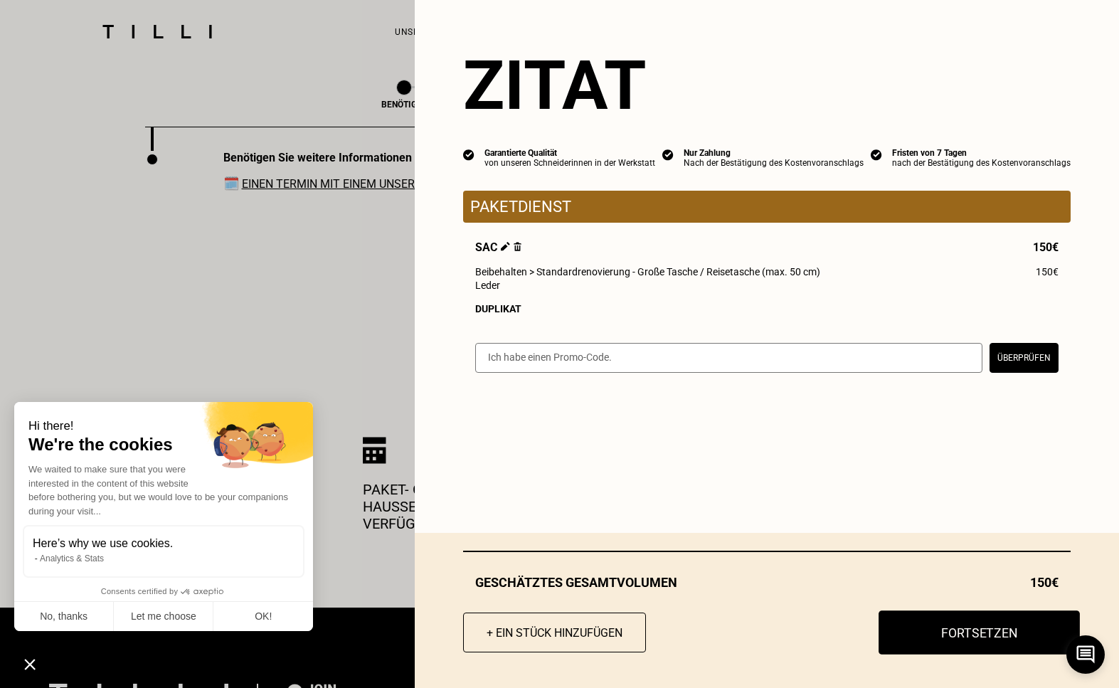
click at [1001, 635] on button "Fortsetzen" at bounding box center [978, 632] width 201 height 44
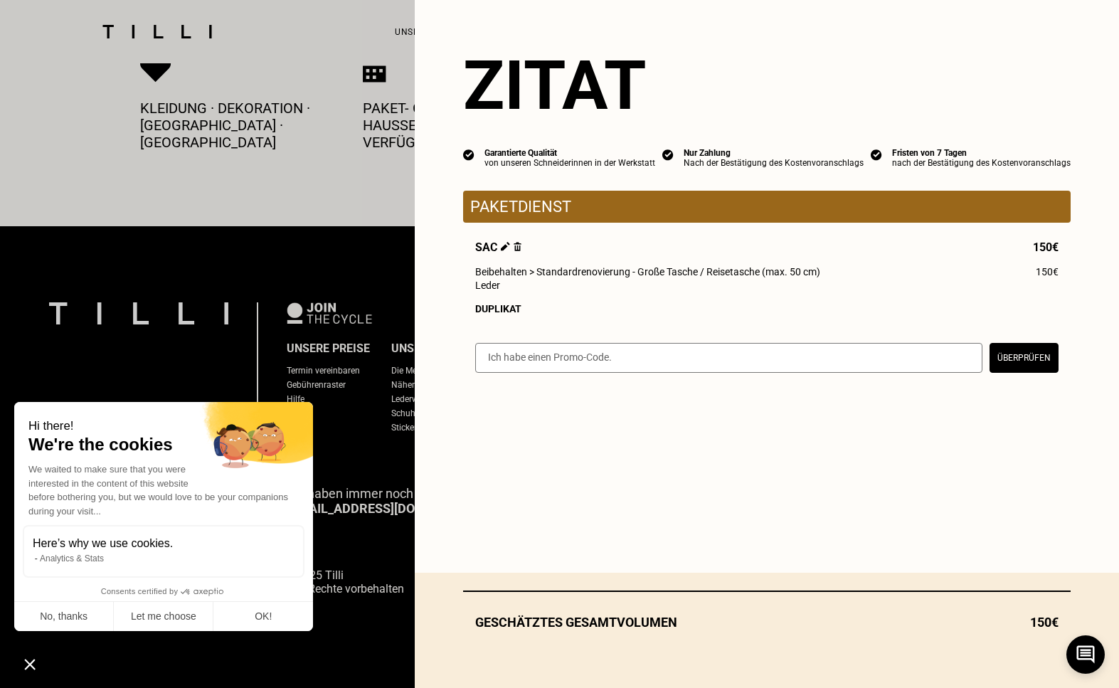
scroll to position [785, 0]
select select "FR"
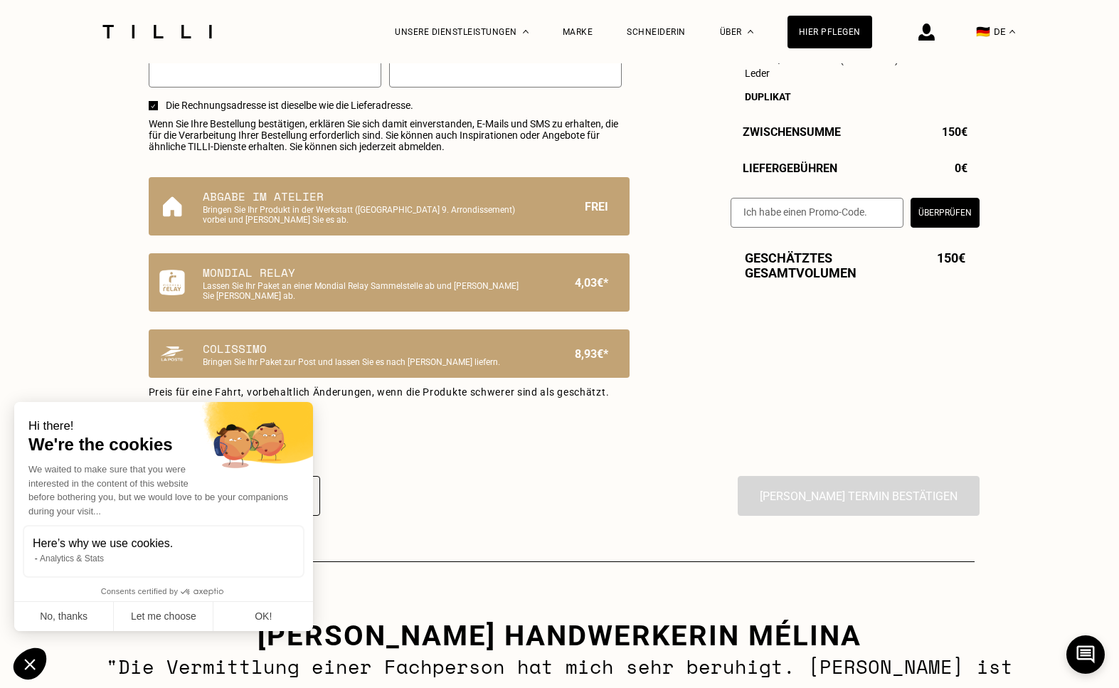
scroll to position [895, 0]
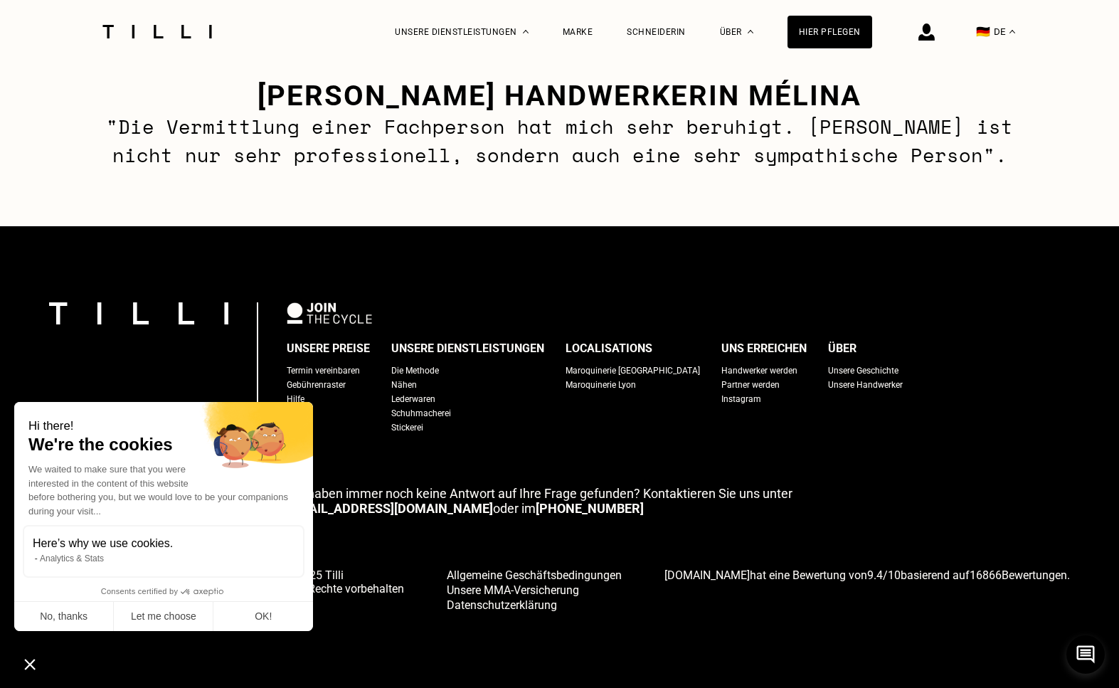
scroll to position [1430, 0]
click at [260, 620] on button "OK!" at bounding box center [263, 617] width 100 height 30
checkbox input "true"
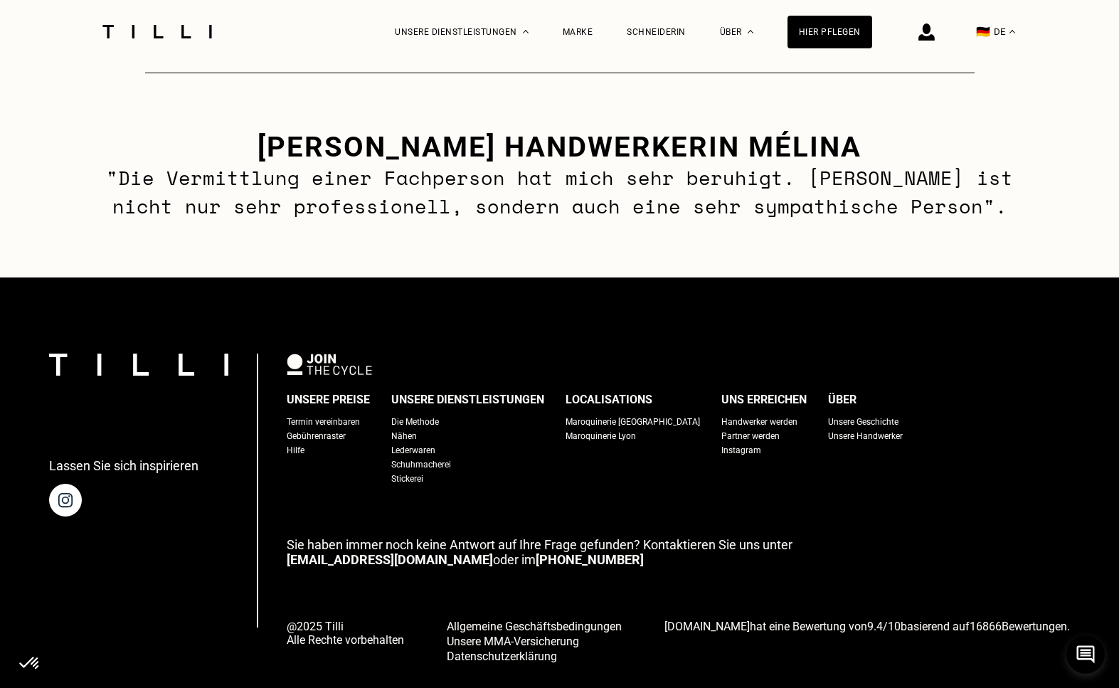
scroll to position [1372, 0]
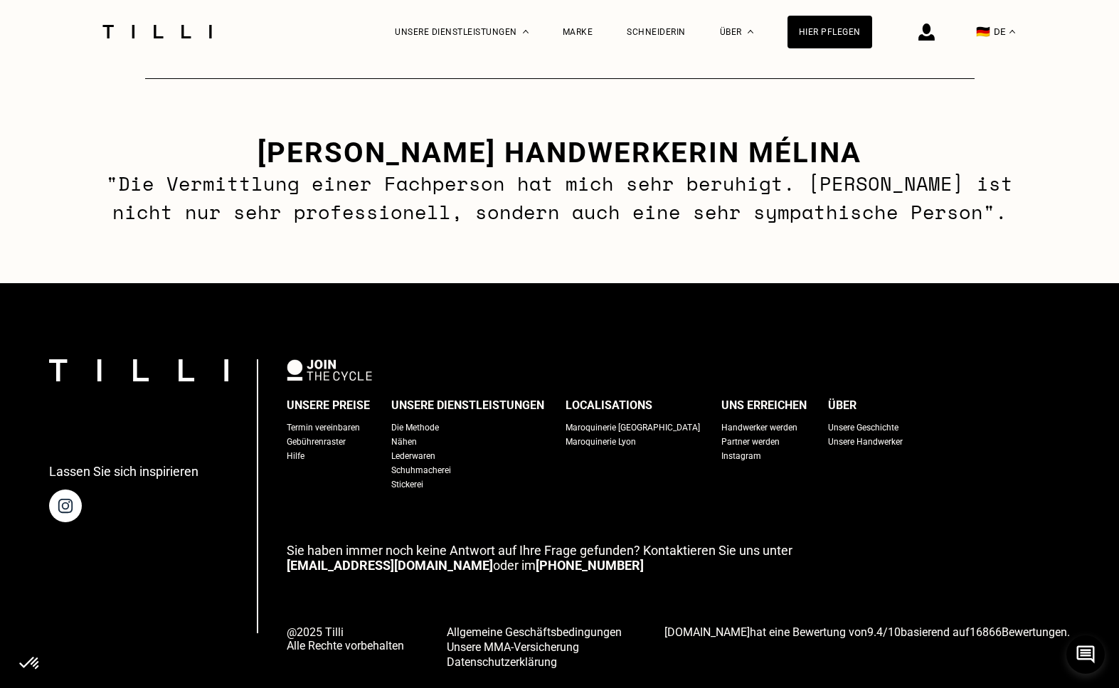
click at [336, 443] on div "Gebührenraster" at bounding box center [316, 442] width 59 height 14
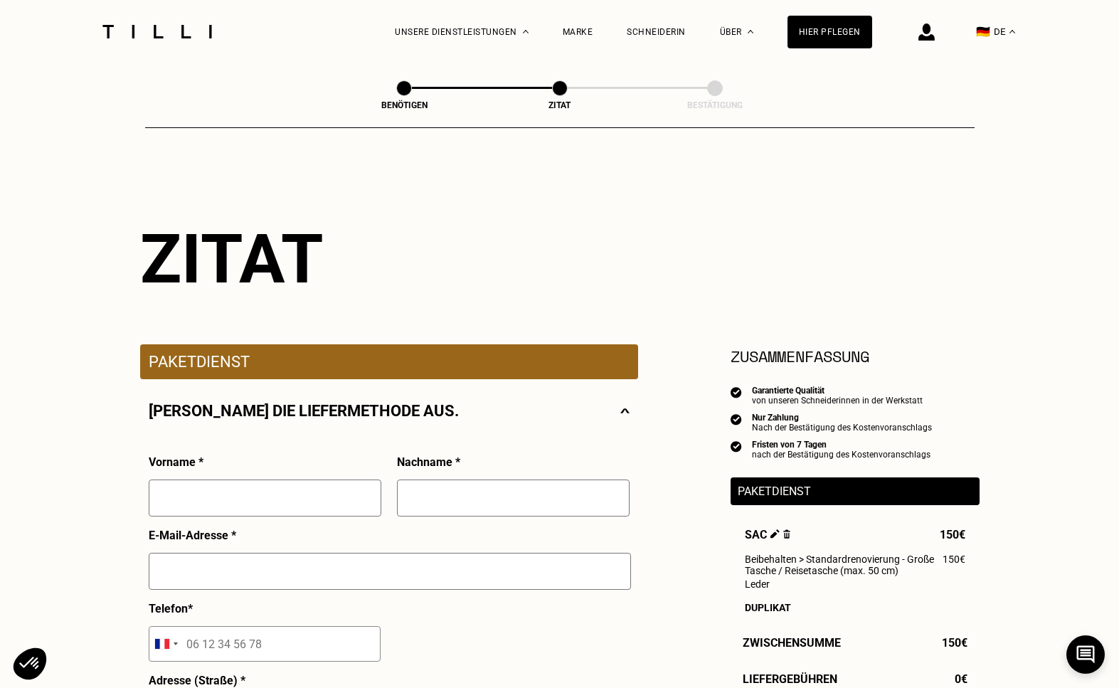
select select "FR"
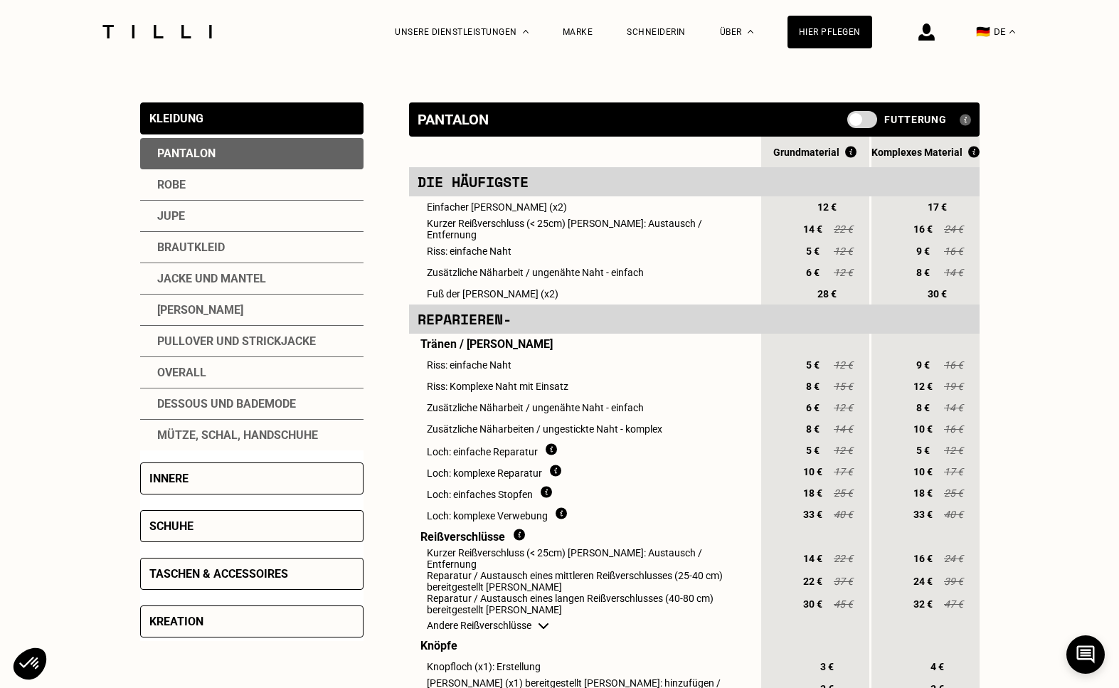
scroll to position [226, 0]
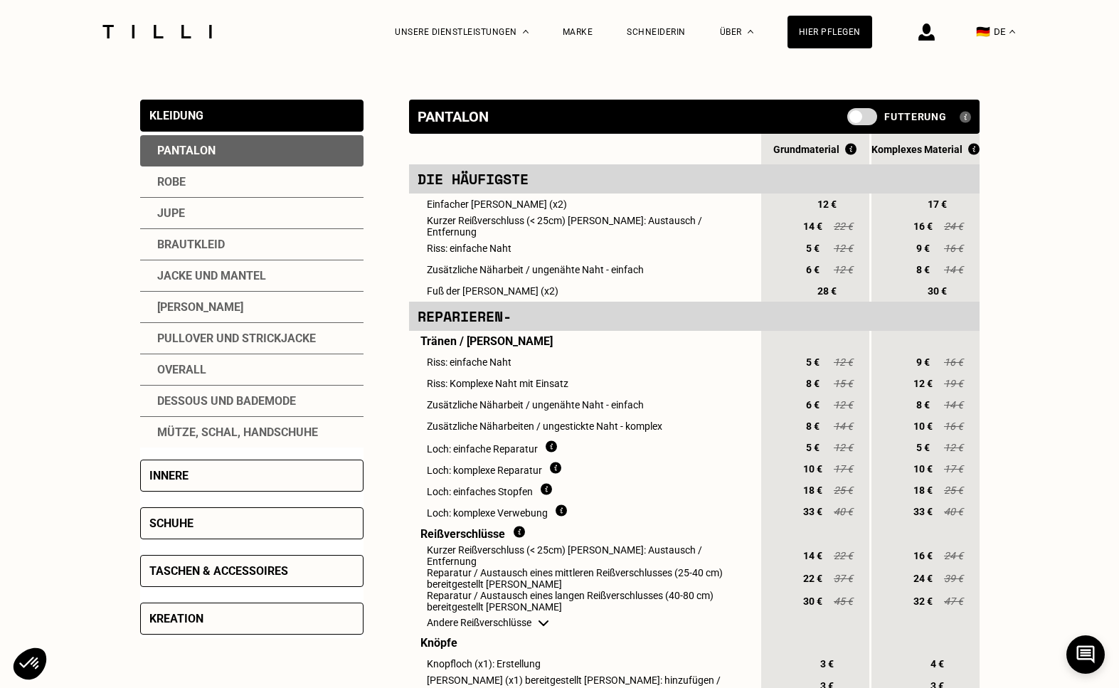
click at [258, 567] on div "Taschen & Accessoires" at bounding box center [218, 571] width 139 height 14
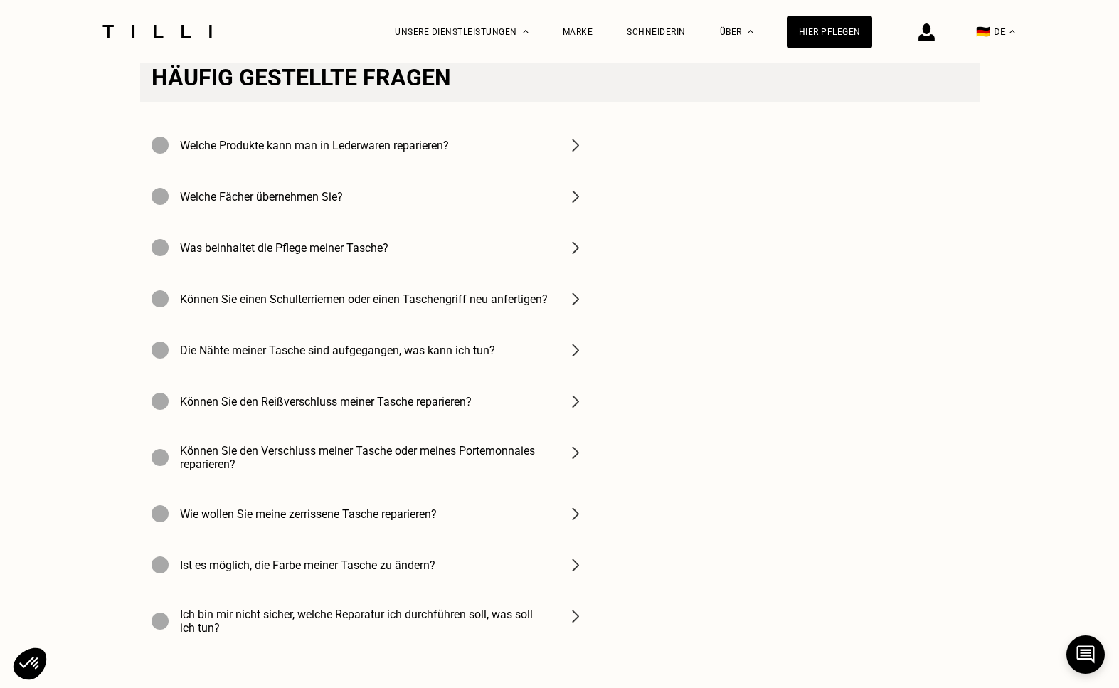
scroll to position [2270, 0]
click at [445, 144] on div "Welche Produkte kann man in Lederwaren reparieren?" at bounding box center [299, 145] width 297 height 17
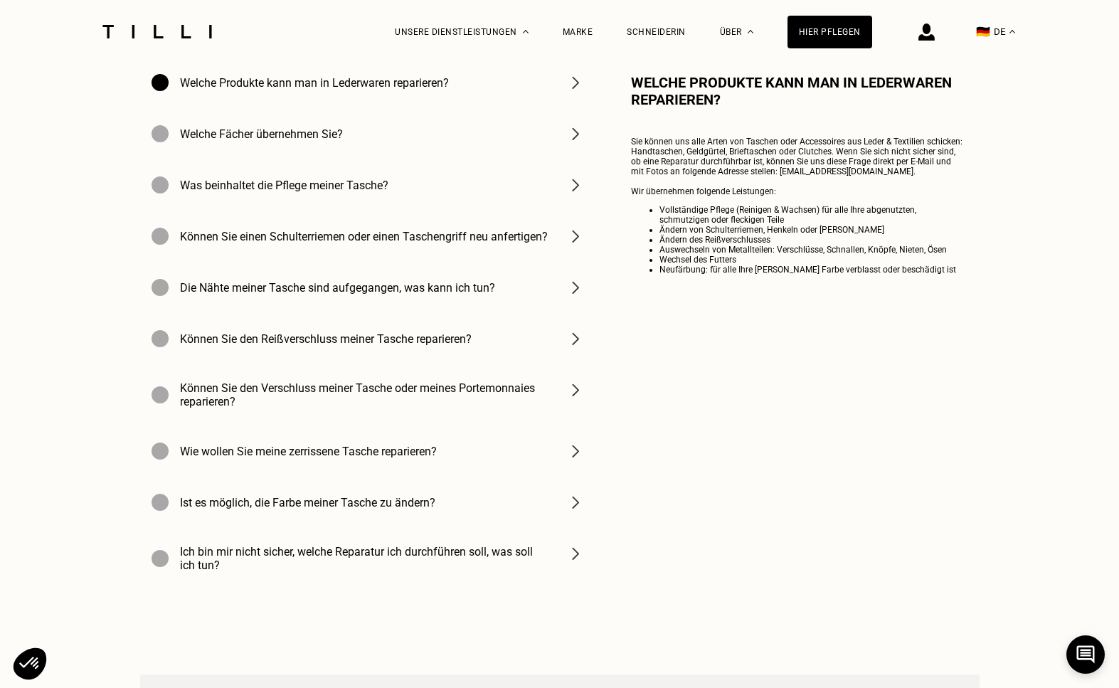
scroll to position [2332, 0]
click at [299, 285] on h4 "Die Nähte meiner Tasche sind aufgegangen, was kann ich tun?" at bounding box center [337, 289] width 315 height 14
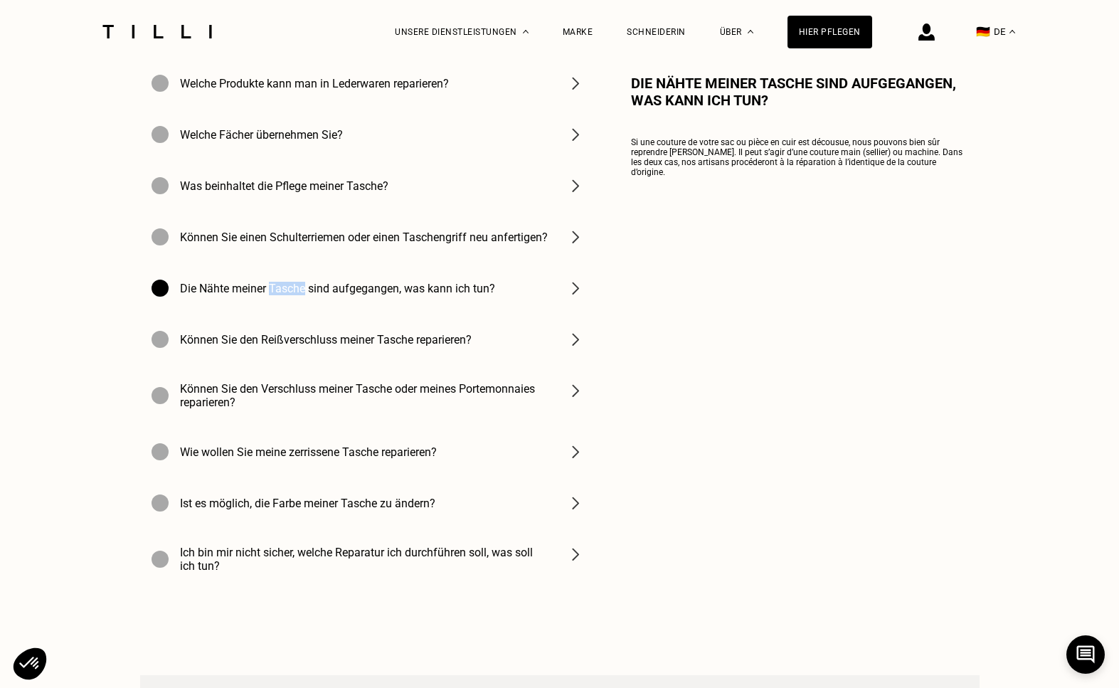
click at [299, 285] on h4 "Die Nähte meiner Tasche sind aufgegangen, was kann ich tun?" at bounding box center [337, 289] width 315 height 14
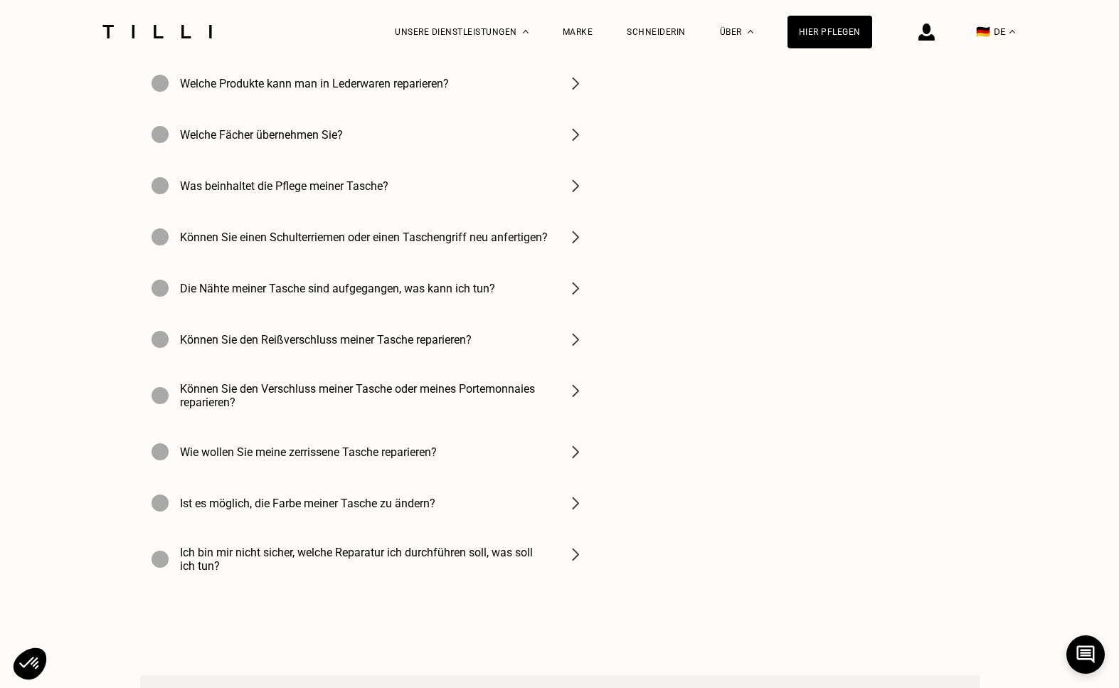
click at [308, 264] on div "Die Nähte meiner Tasche sind aufgegangen, was kann ich tun?" at bounding box center [367, 287] width 455 height 51
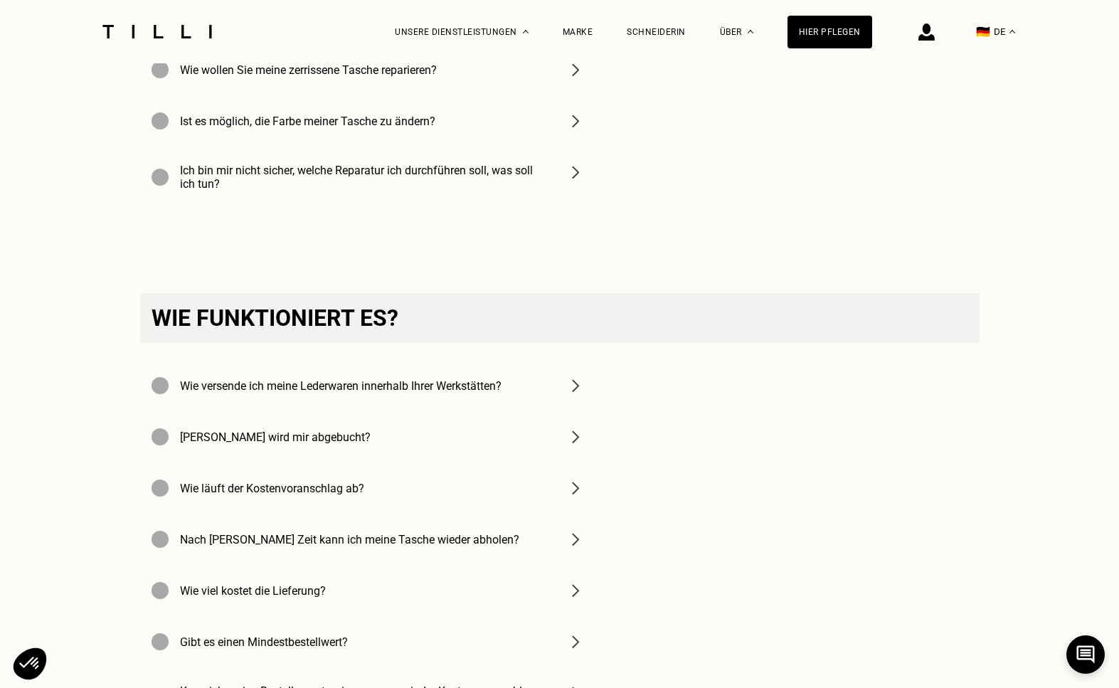
scroll to position [2782, 0]
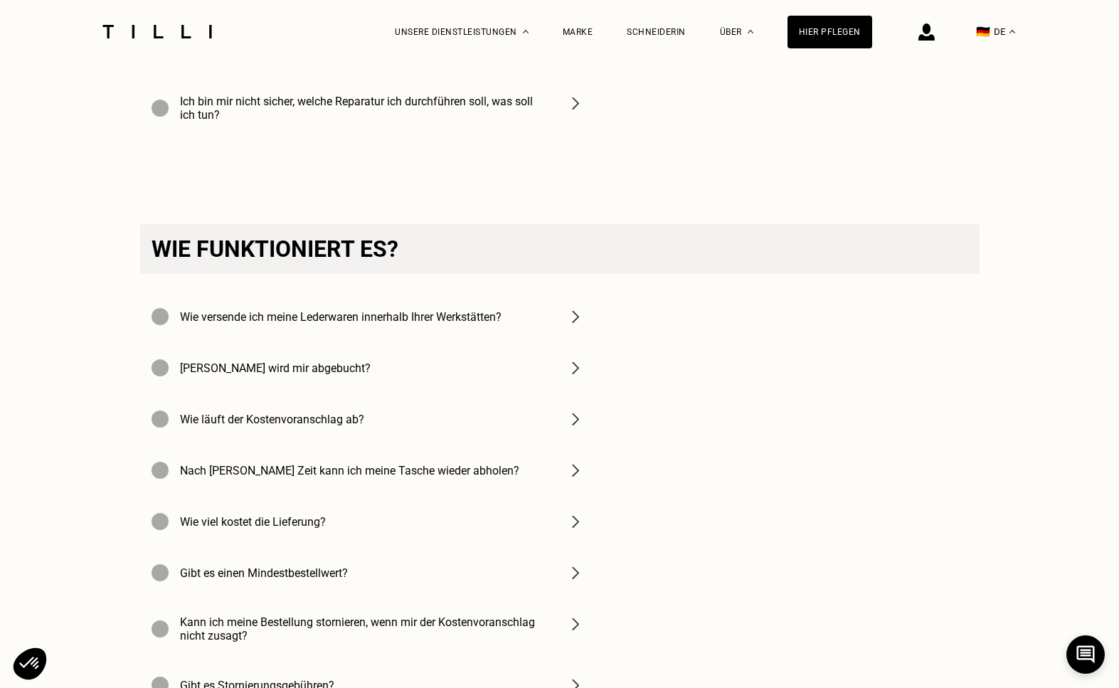
click at [298, 414] on h4 "Wie läuft der Kostenvoranschlag ab?" at bounding box center [272, 420] width 184 height 14
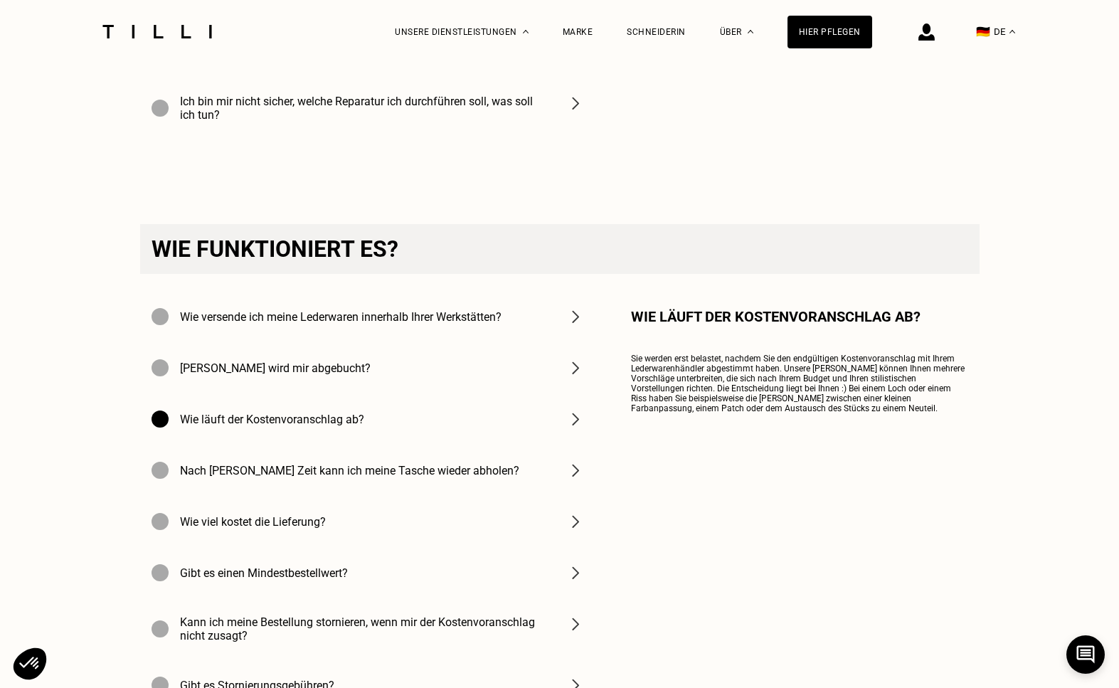
click at [278, 526] on h4 "Wie viel kostet die Lieferung?" at bounding box center [253, 522] width 146 height 14
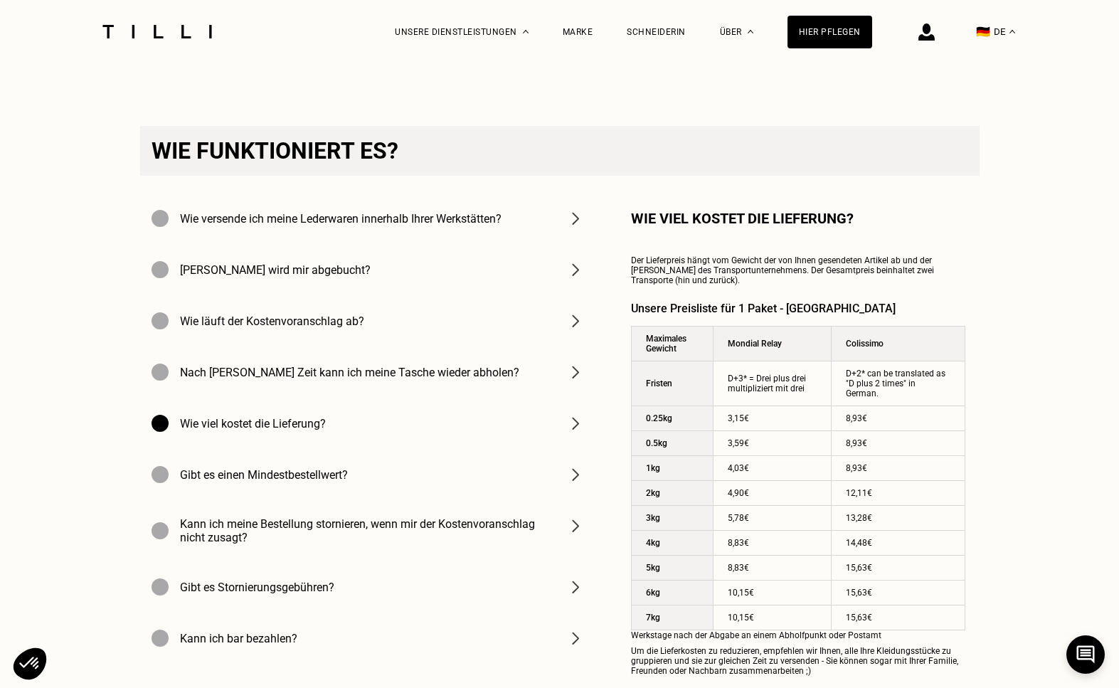
scroll to position [2885, 0]
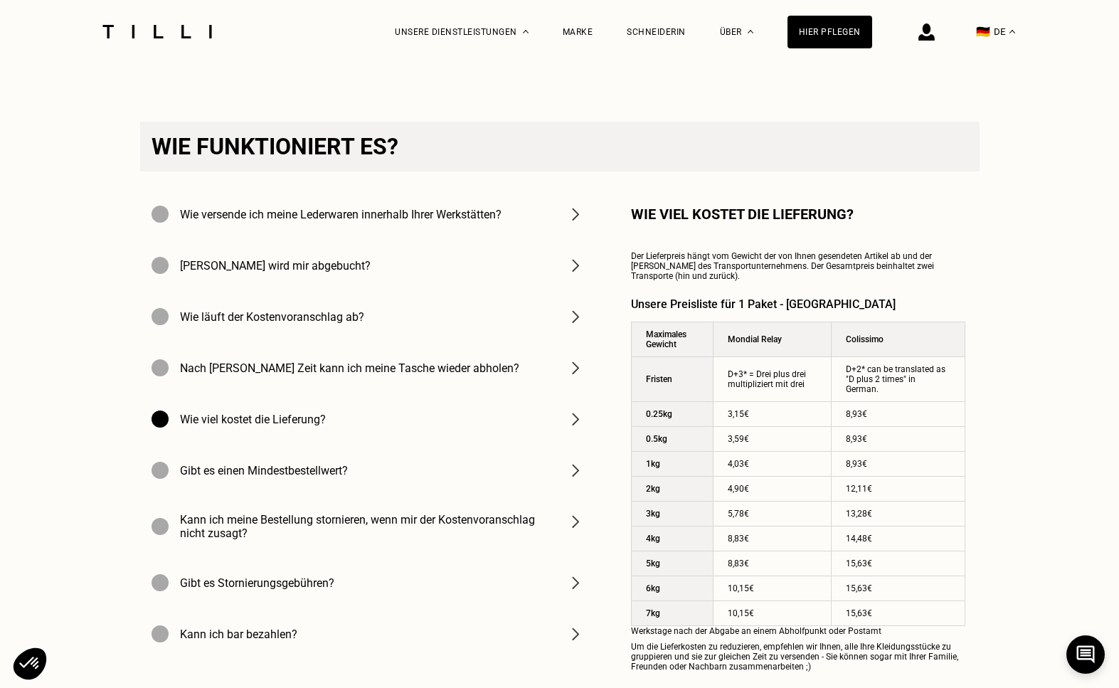
click at [394, 513] on div "Kann ich meine Bestellung stornieren, wenn mir der Kostenvoranschlag nicht zusa…" at bounding box center [367, 526] width 455 height 61
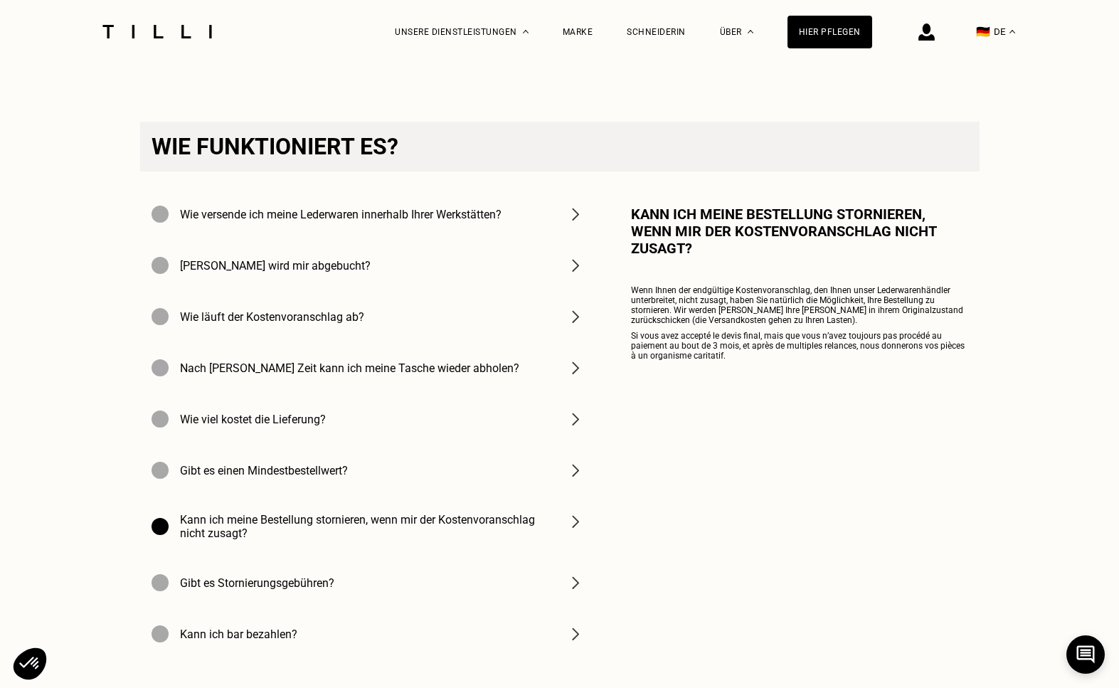
click at [284, 467] on h4 "Gibt es einen Mindestbestellwert?" at bounding box center [264, 471] width 168 height 14
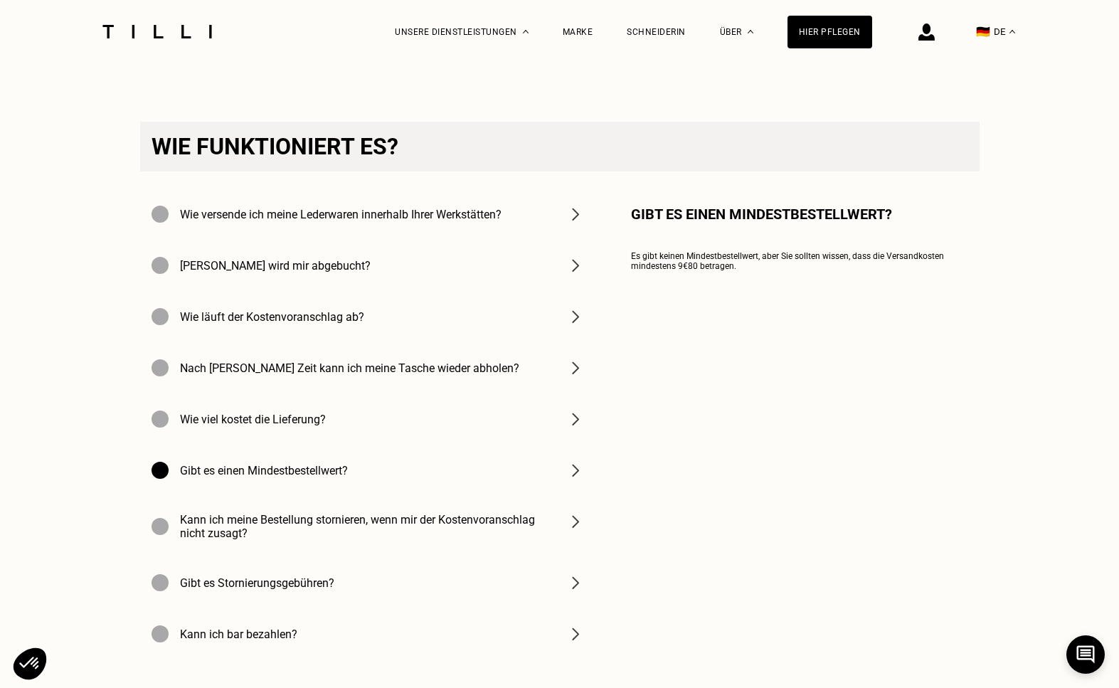
click at [236, 420] on h4 "Wie viel kostet die Lieferung?" at bounding box center [253, 420] width 146 height 14
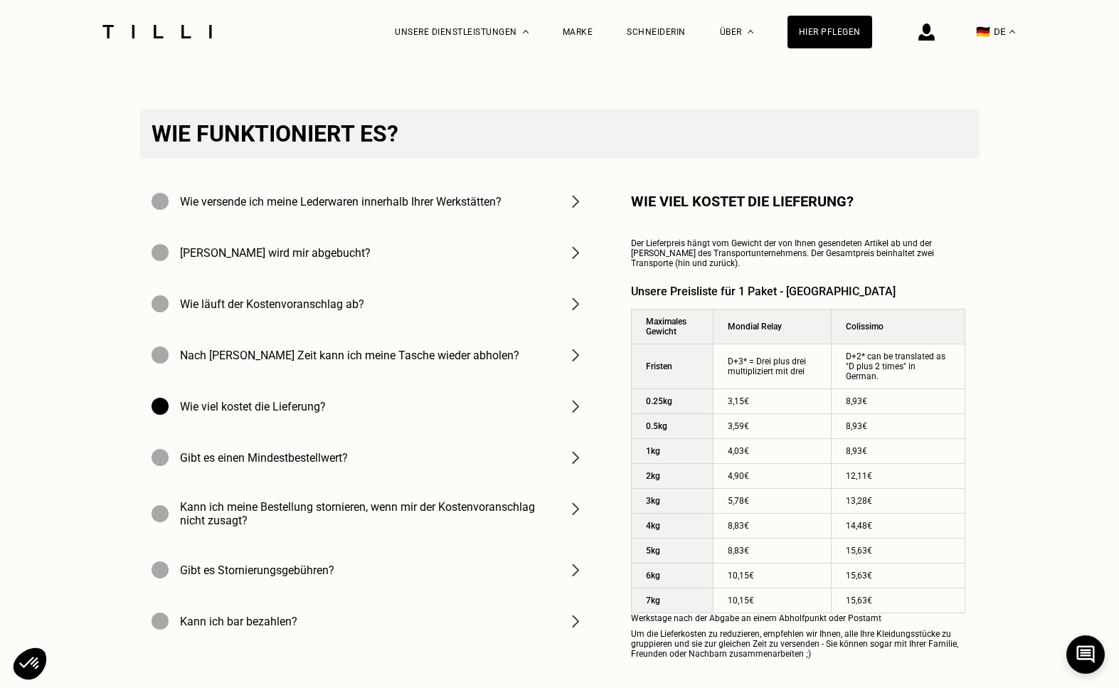
scroll to position [2955, 0]
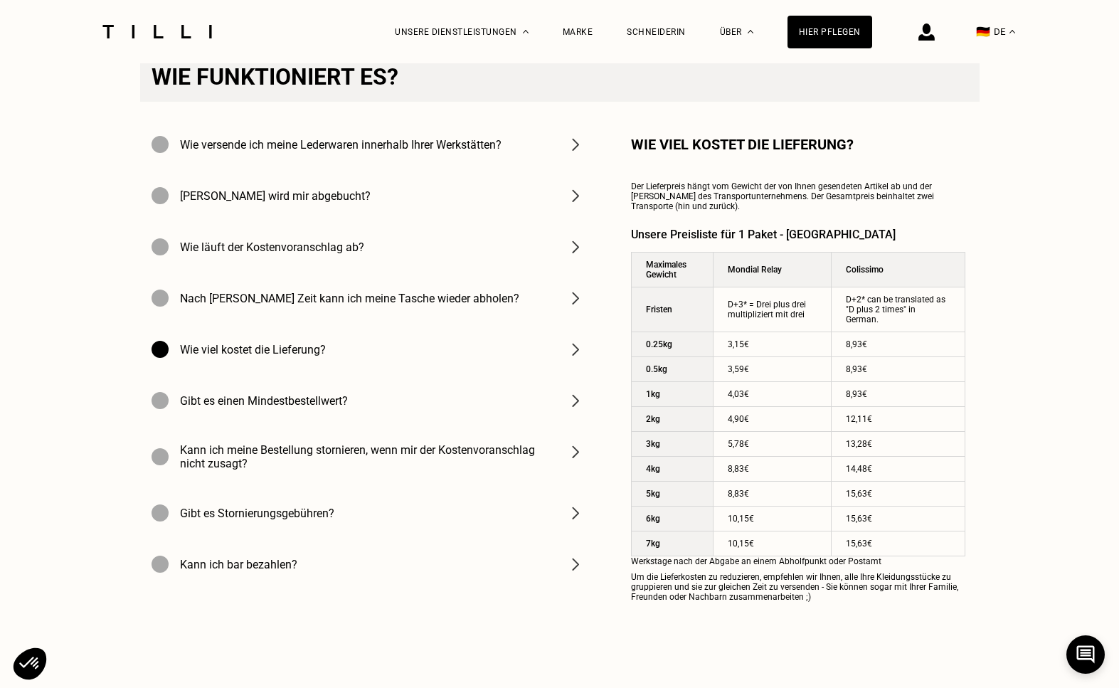
click at [284, 562] on h4 "Kann ich bar bezahlen?" at bounding box center [238, 565] width 117 height 14
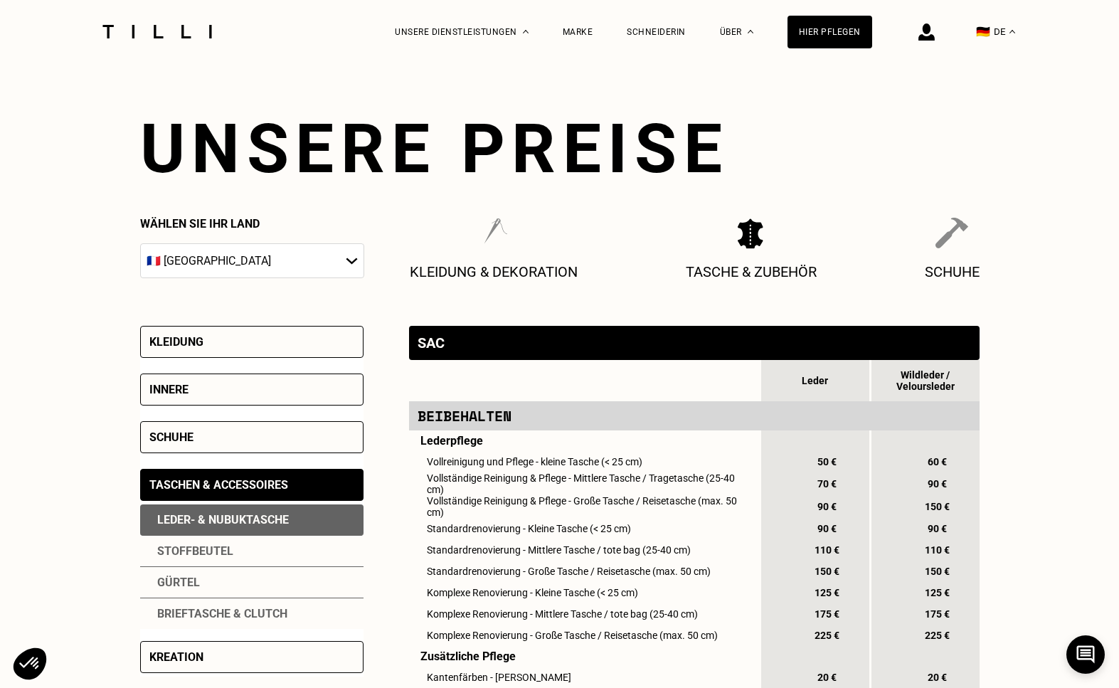
scroll to position [0, 0]
